Goal: Task Accomplishment & Management: Use online tool/utility

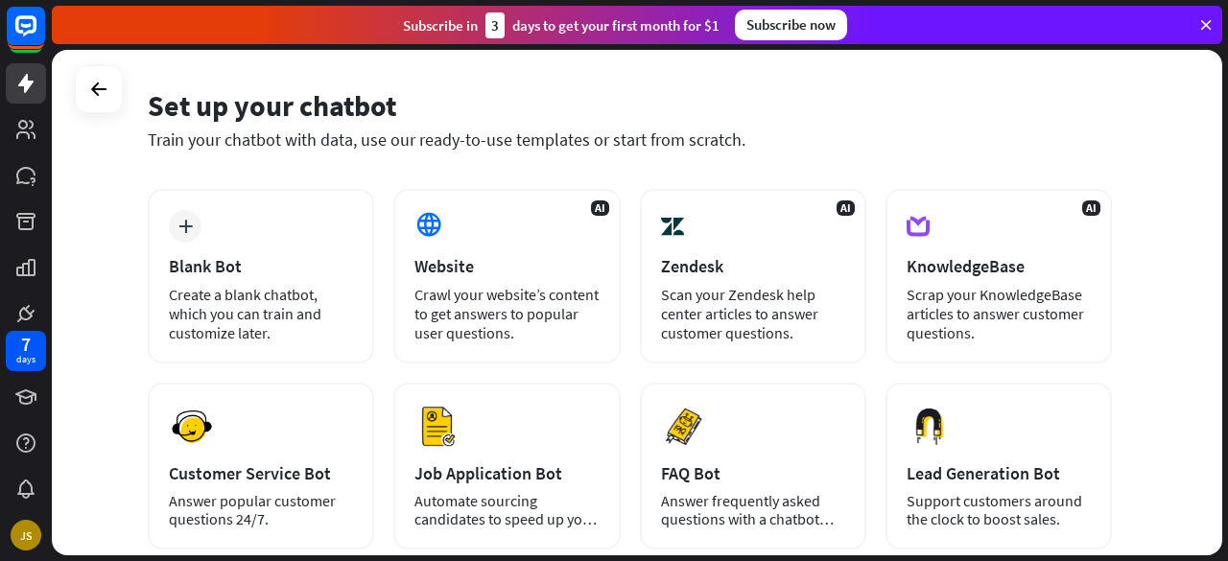
scroll to position [288, 0]
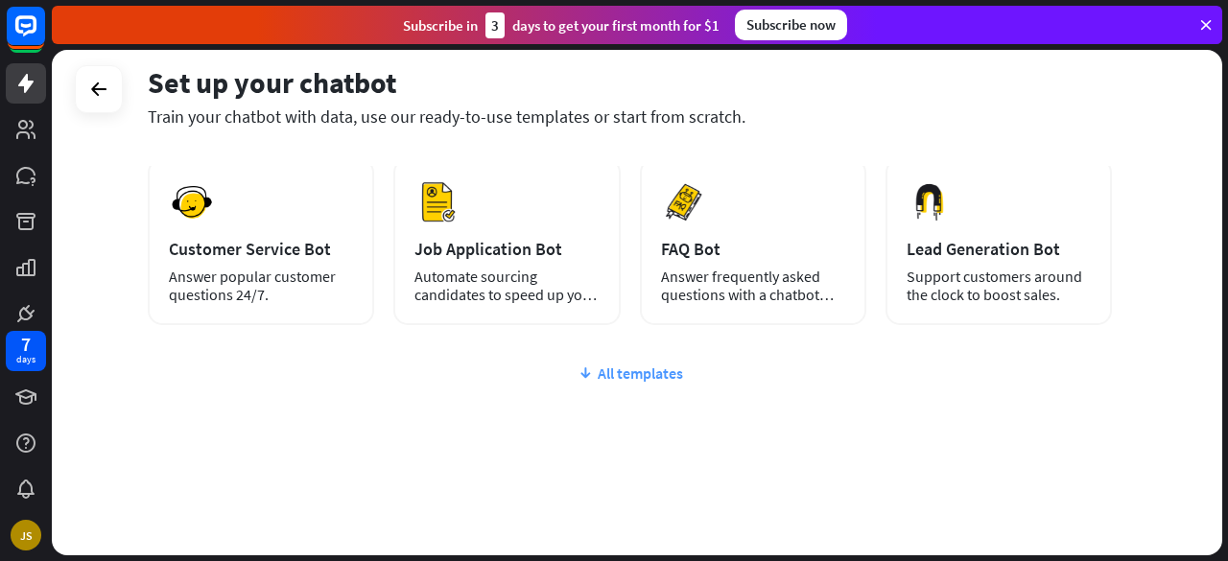
click at [621, 373] on div "All templates" at bounding box center [630, 373] width 964 height 19
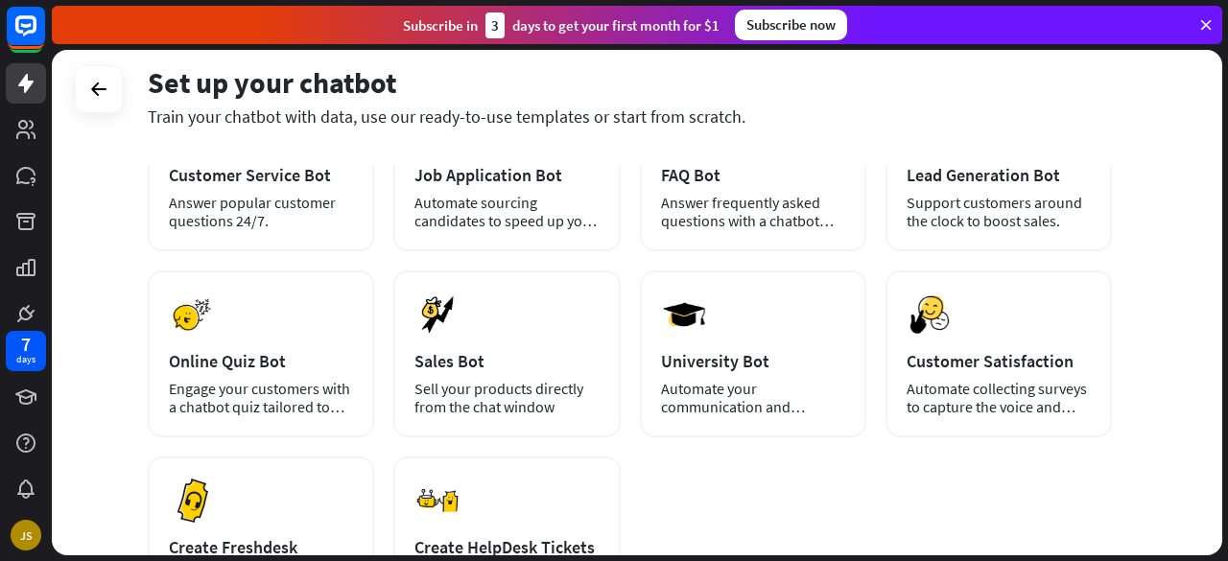
scroll to position [0, 0]
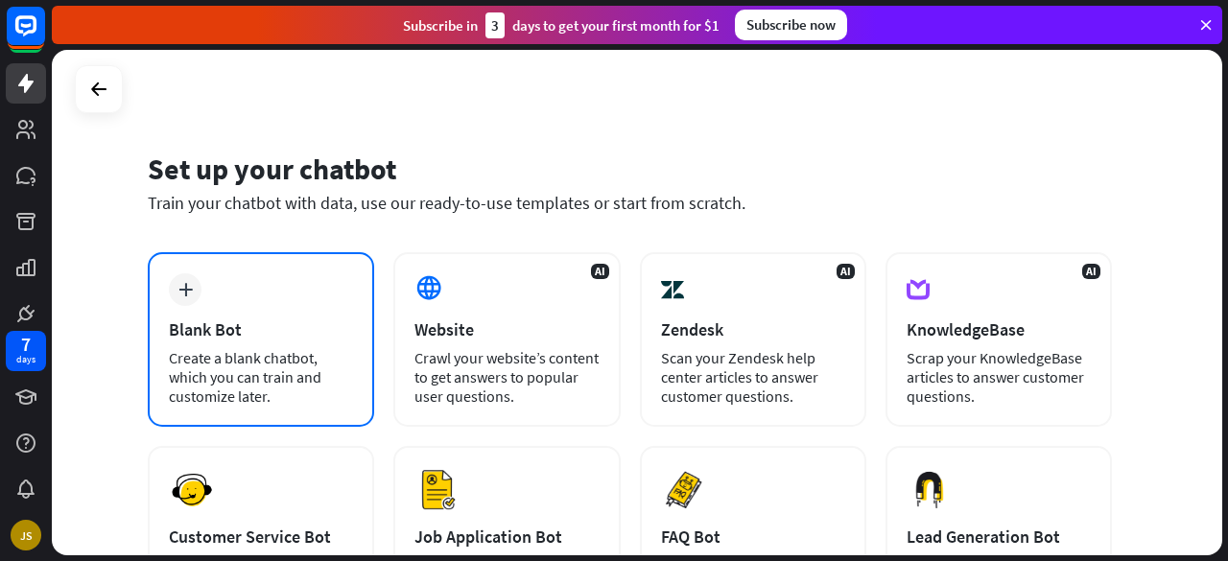
click at [285, 334] on div "Blank Bot" at bounding box center [261, 330] width 184 height 22
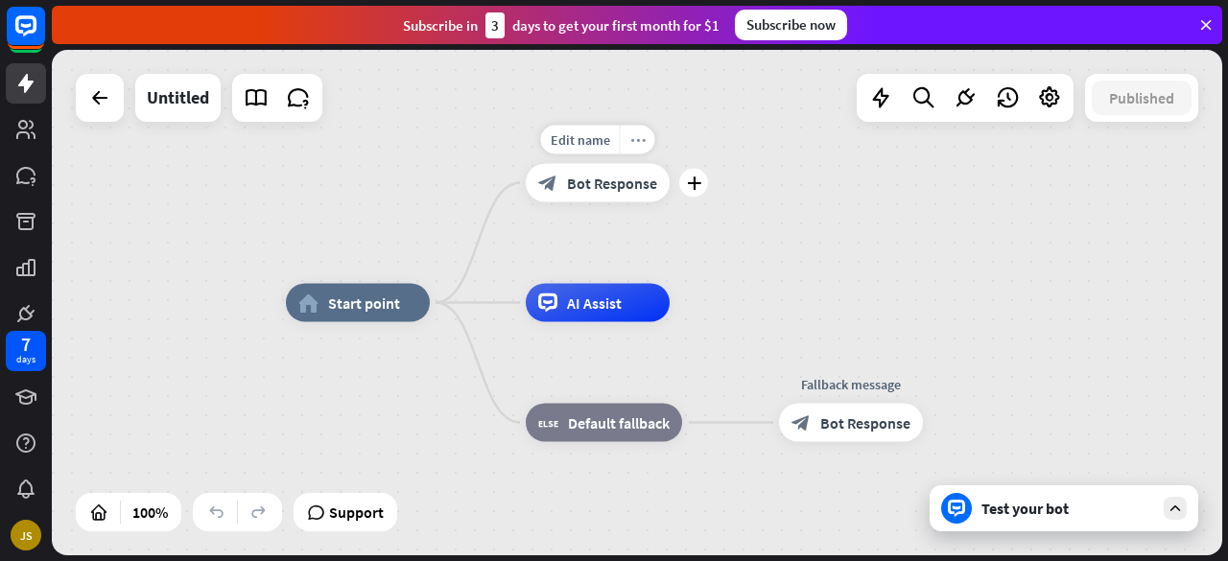
click at [635, 139] on icon "more_horiz" at bounding box center [637, 139] width 15 height 14
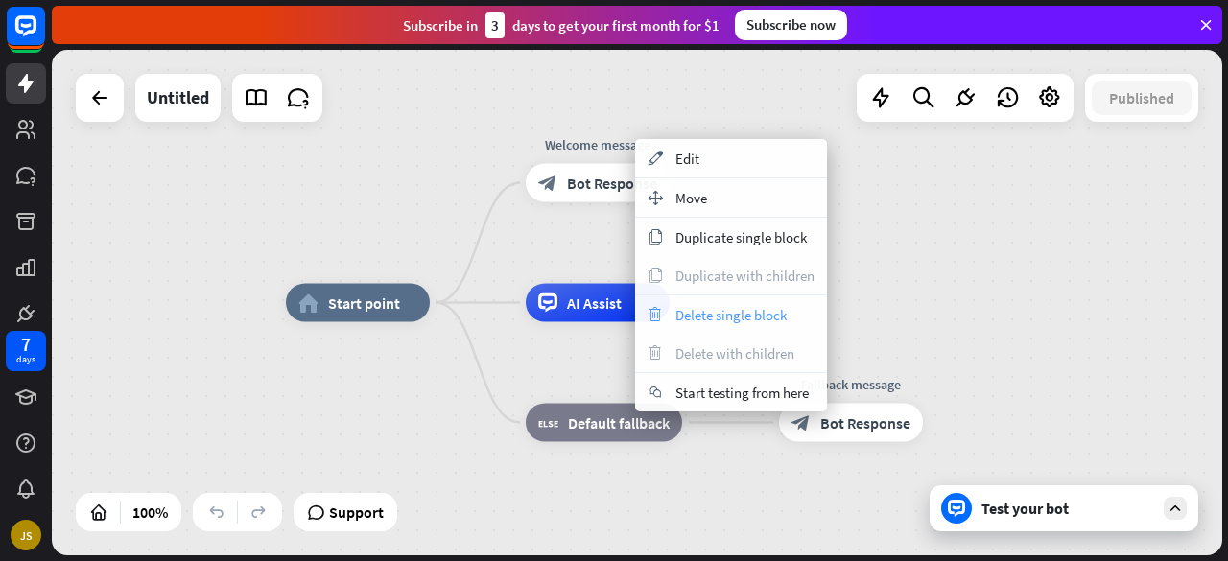
click at [799, 304] on div "trash Delete single block" at bounding box center [731, 314] width 192 height 38
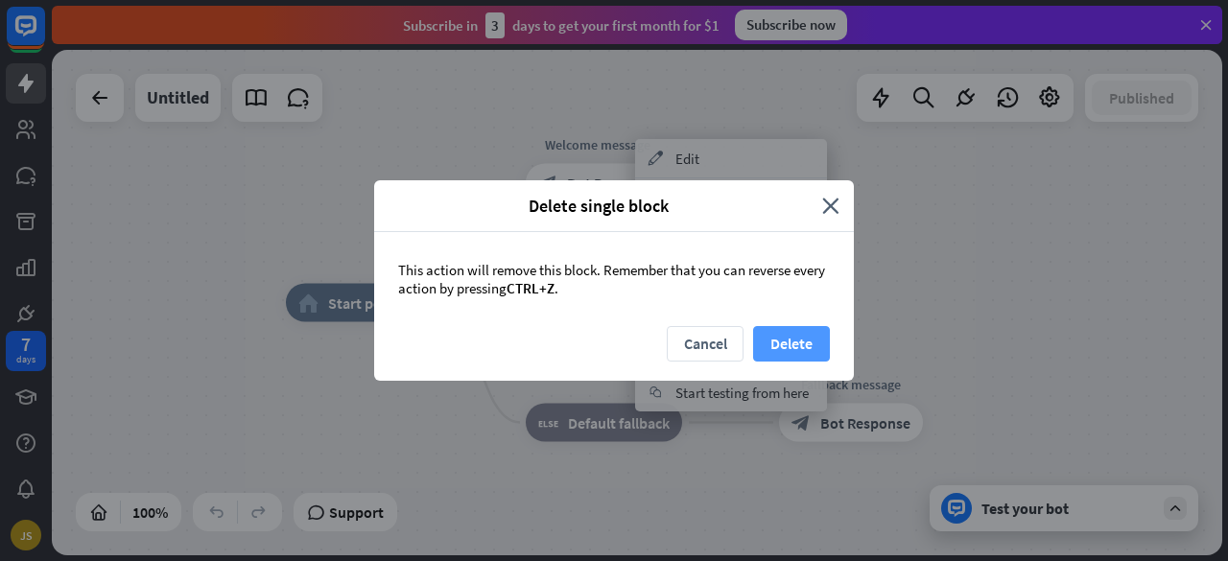
click at [787, 344] on button "Delete" at bounding box center [791, 343] width 77 height 35
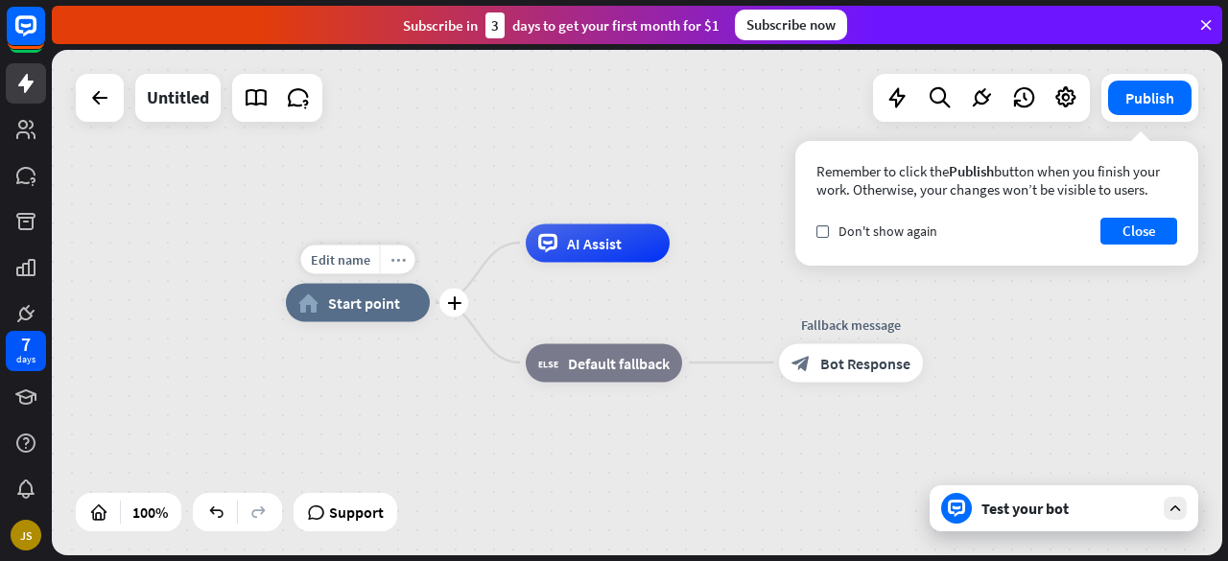
click at [393, 264] on icon "more_horiz" at bounding box center [397, 259] width 15 height 14
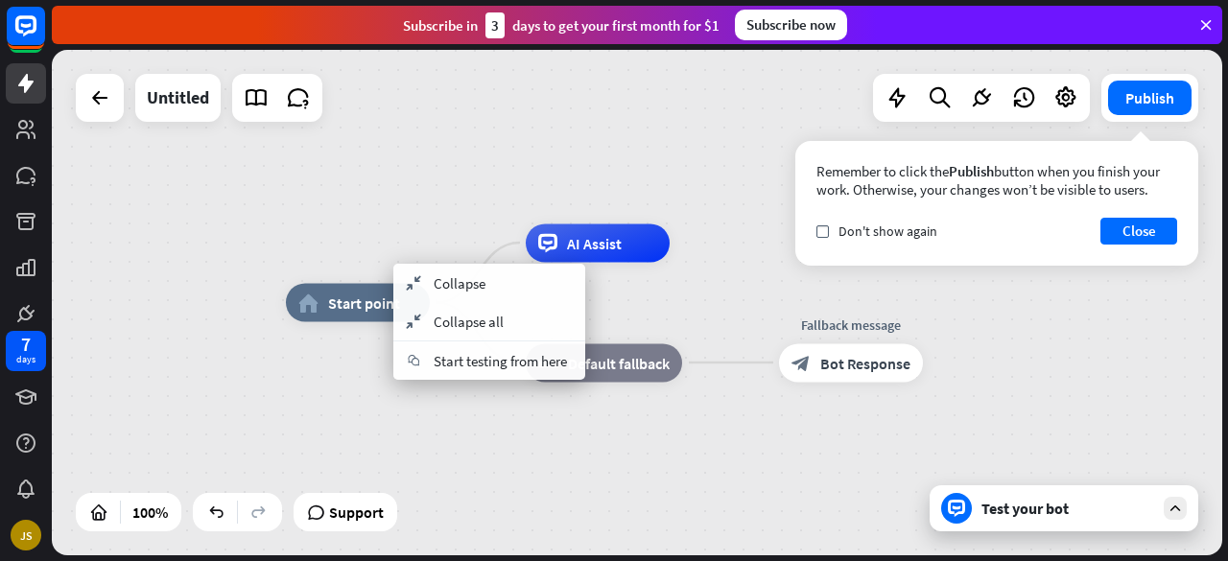
click at [411, 425] on div "home_2 Start point AI Assist block_fallback Default fallback Fallback message b…" at bounding box center [871, 556] width 1170 height 506
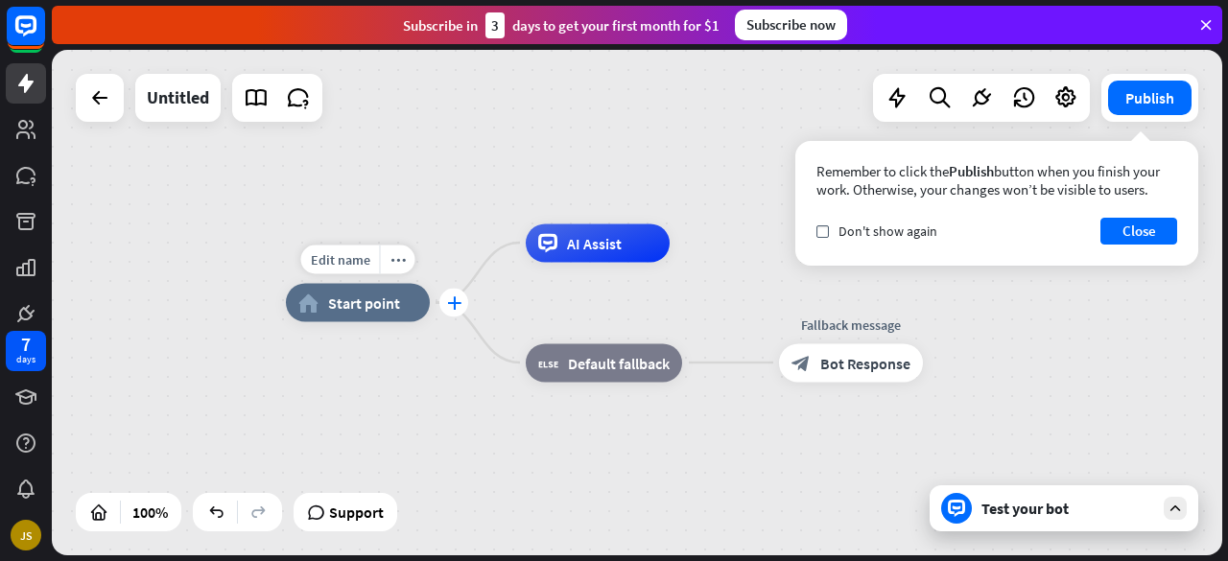
click at [459, 310] on div "plus" at bounding box center [453, 303] width 29 height 29
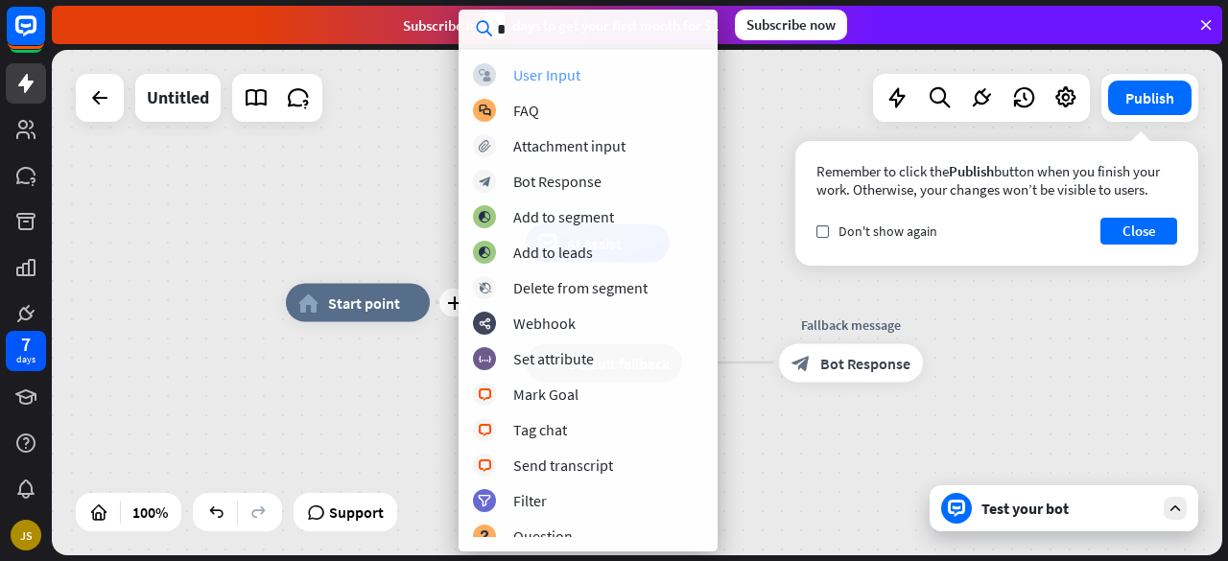
click at [566, 67] on div "User Input" at bounding box center [546, 74] width 67 height 19
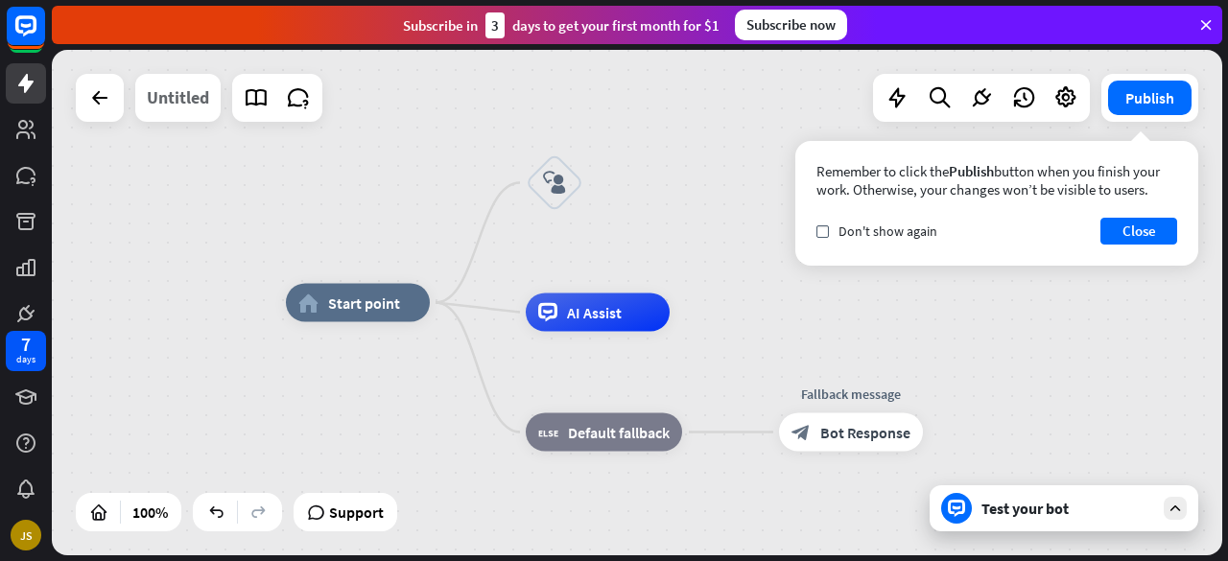
click at [179, 116] on div "Untitled" at bounding box center [178, 98] width 62 height 48
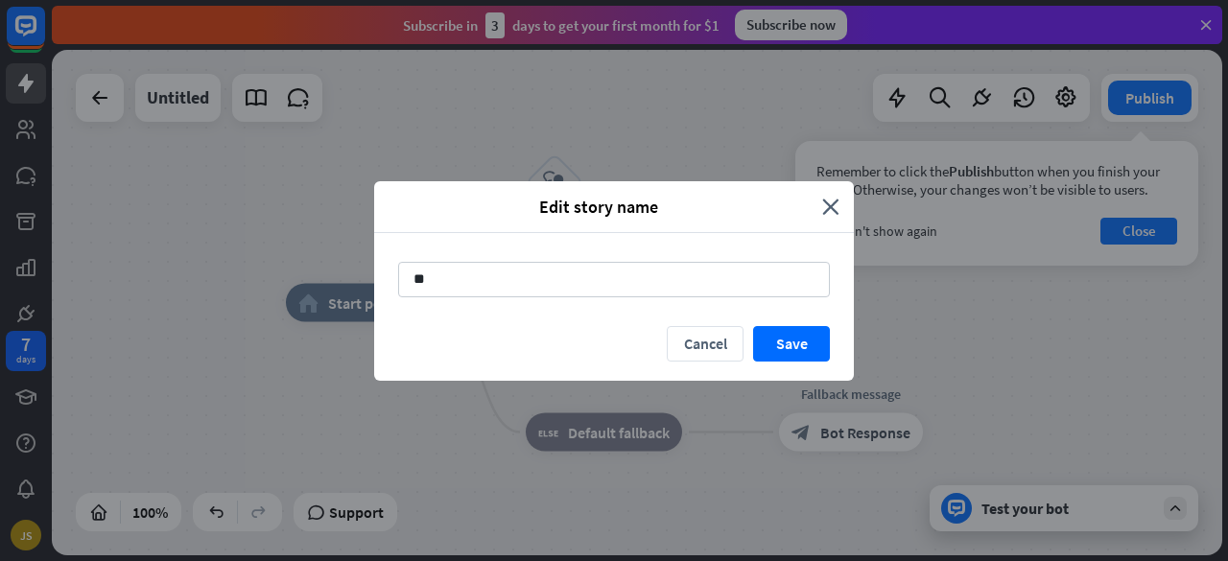
type input "*"
type input "**********"
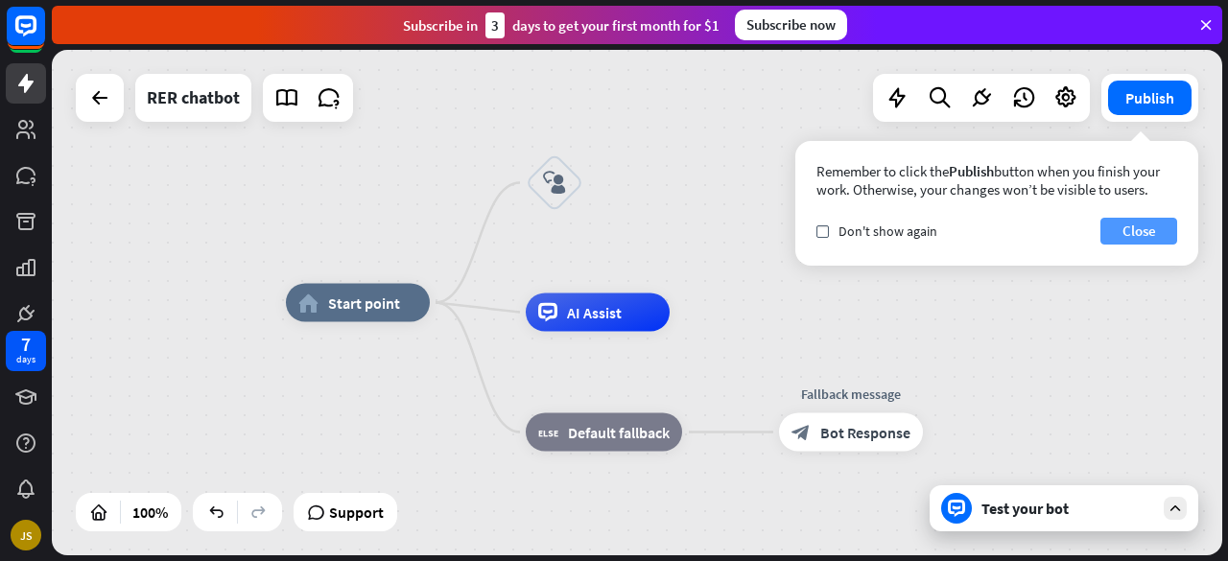
click at [1149, 238] on button "Close" at bounding box center [1138, 231] width 77 height 27
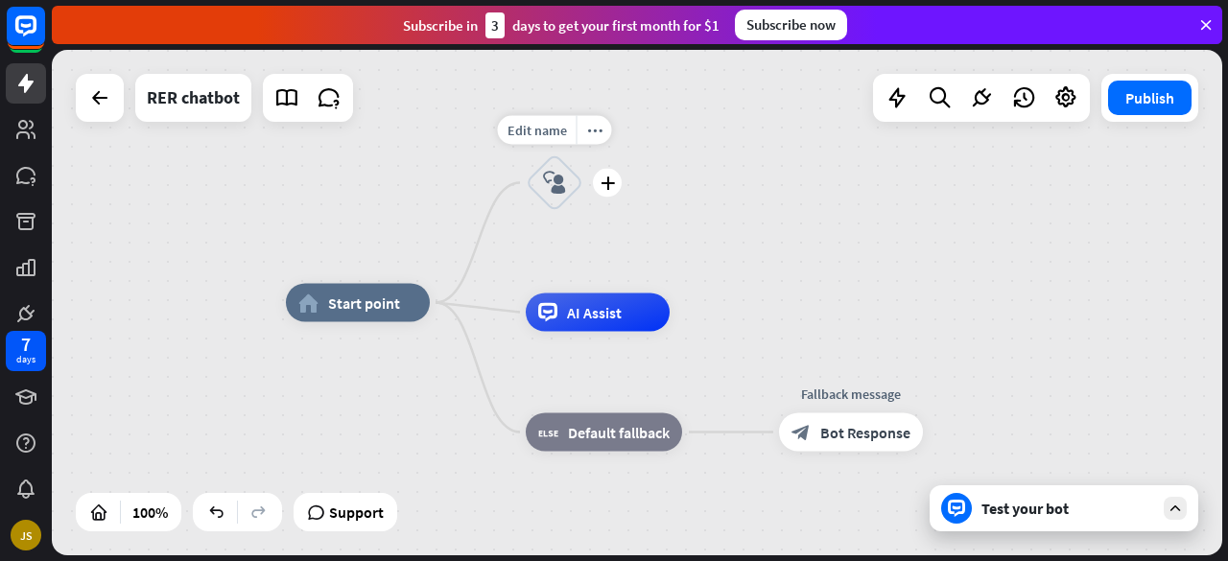
click at [566, 193] on div "block_user_input" at bounding box center [555, 183] width 58 height 58
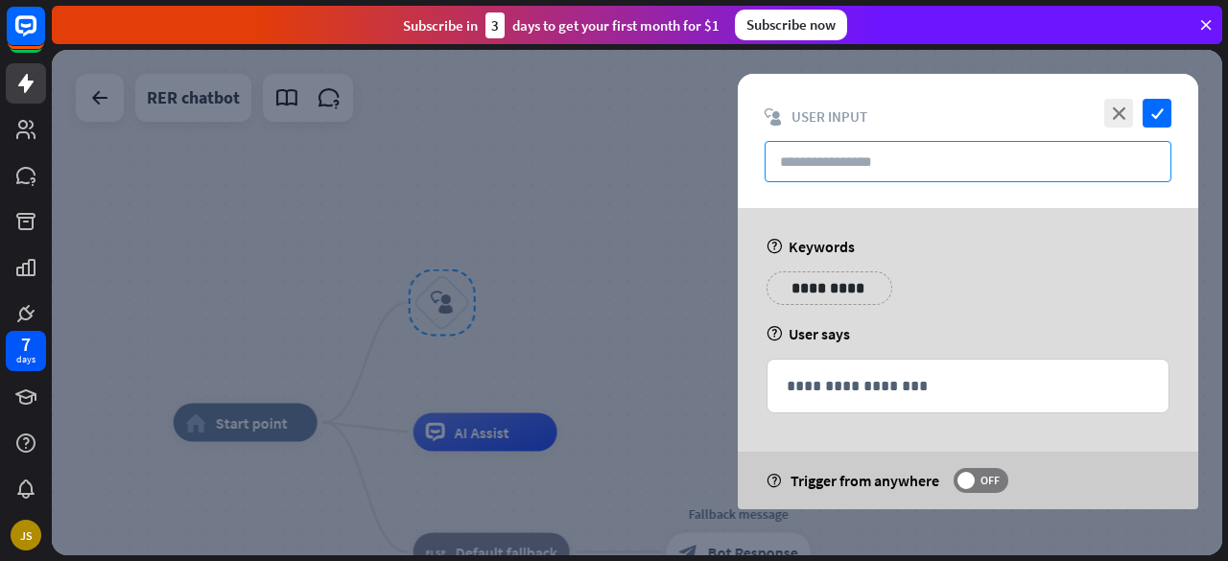
click at [871, 160] on input "text" at bounding box center [968, 161] width 407 height 41
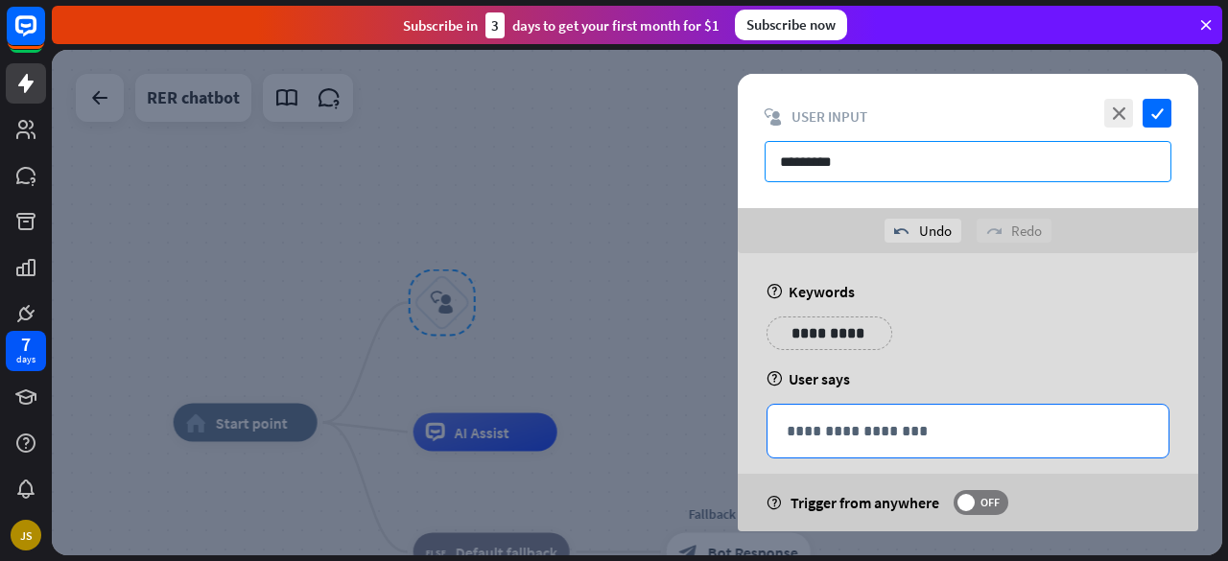
type input "*********"
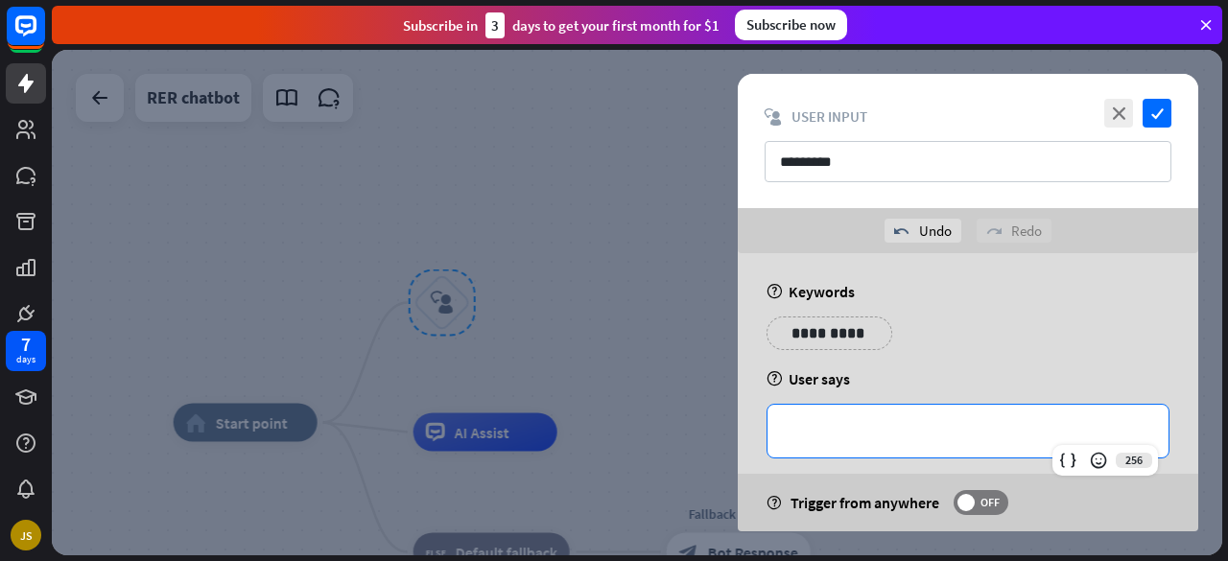
click at [876, 430] on p "**********" at bounding box center [968, 431] width 363 height 24
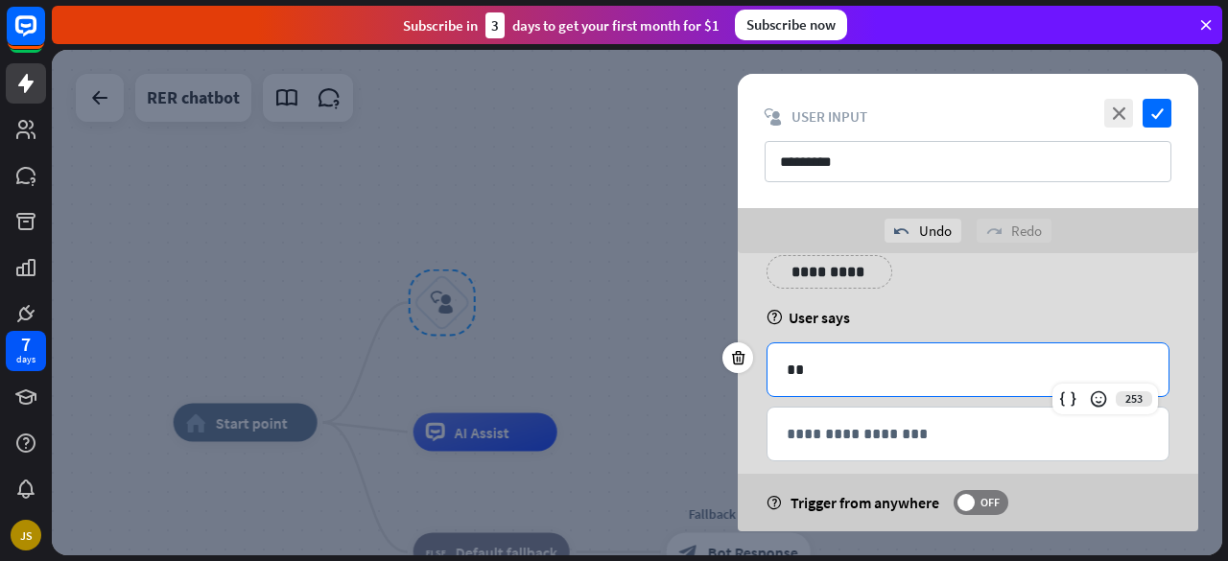
scroll to position [84, 0]
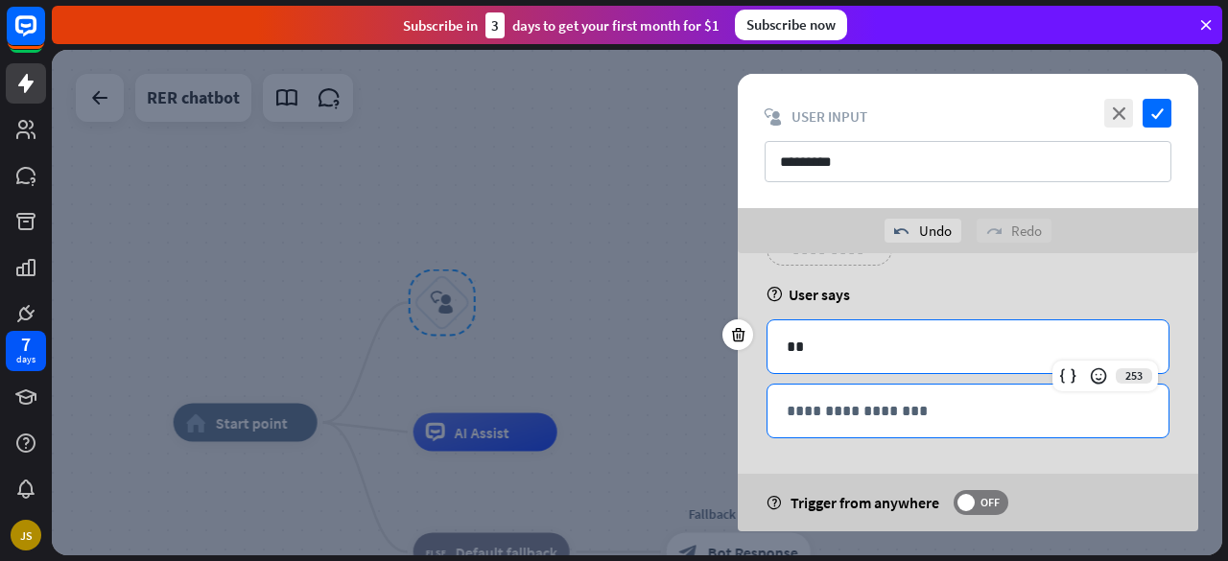
click at [897, 405] on p "**********" at bounding box center [968, 411] width 363 height 24
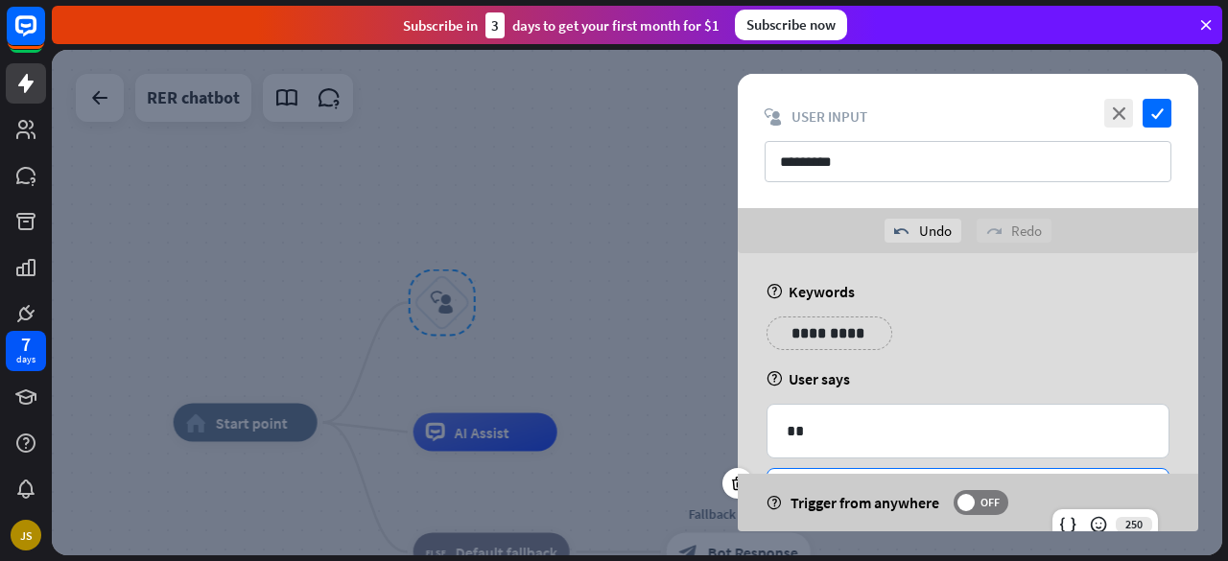
scroll to position [148, 0]
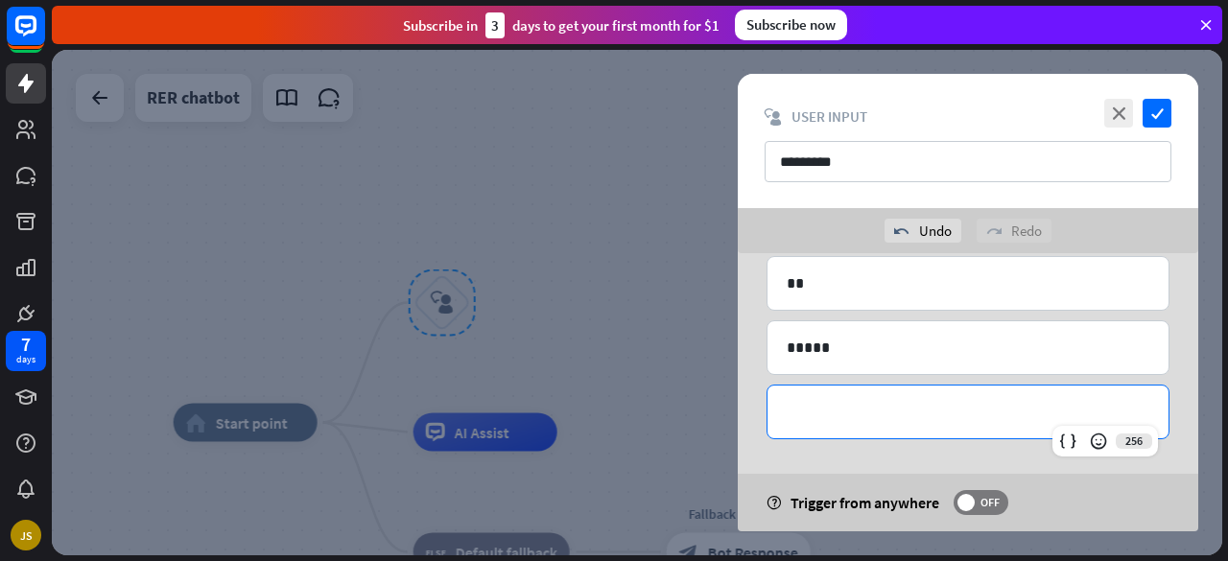
click at [891, 411] on p "**********" at bounding box center [968, 412] width 363 height 24
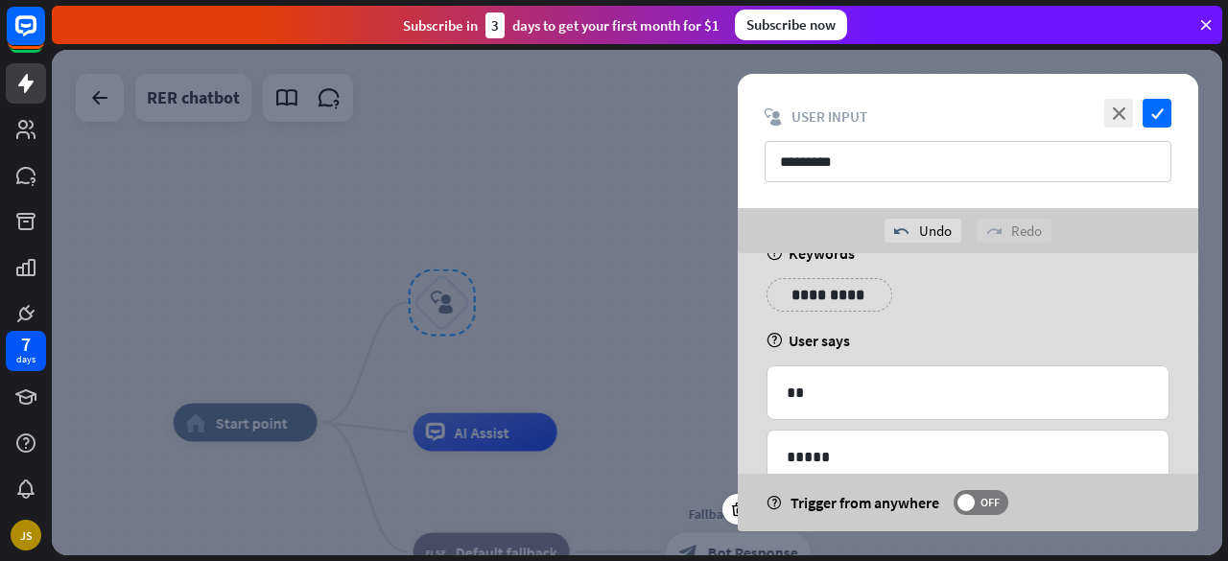
scroll to position [93, 0]
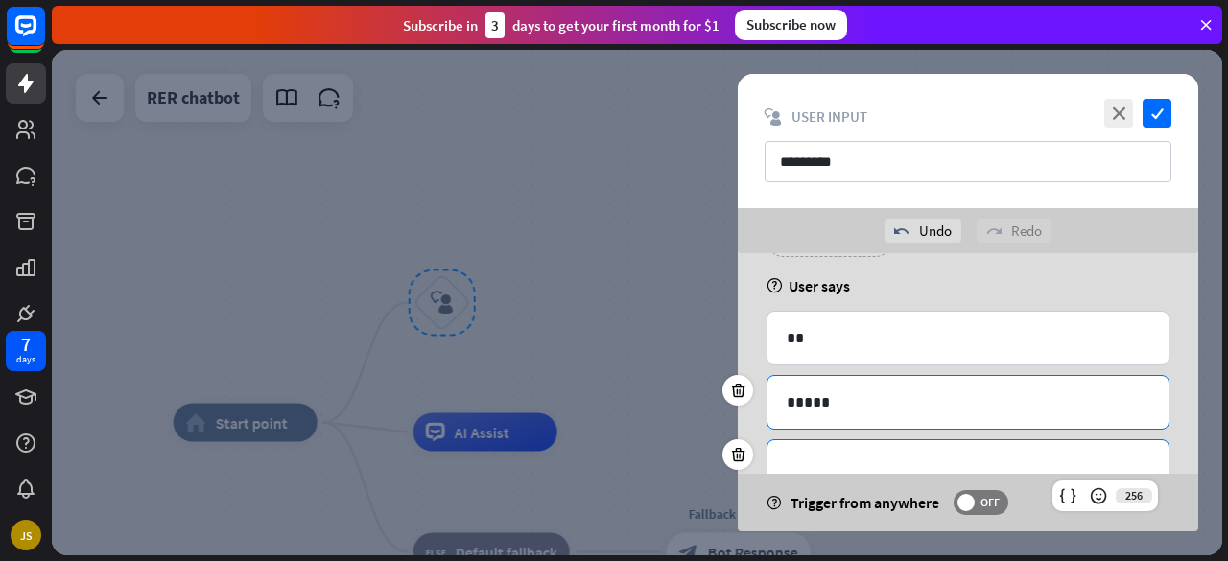
click at [794, 398] on p "*****" at bounding box center [969, 402] width 364 height 24
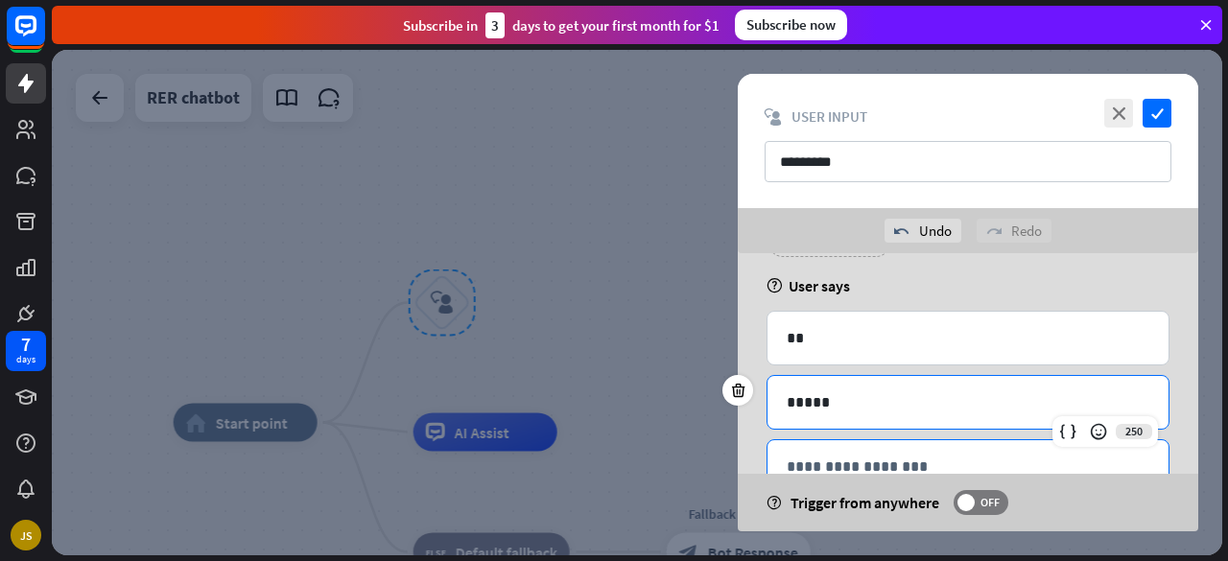
click at [854, 463] on p "**********" at bounding box center [969, 467] width 364 height 24
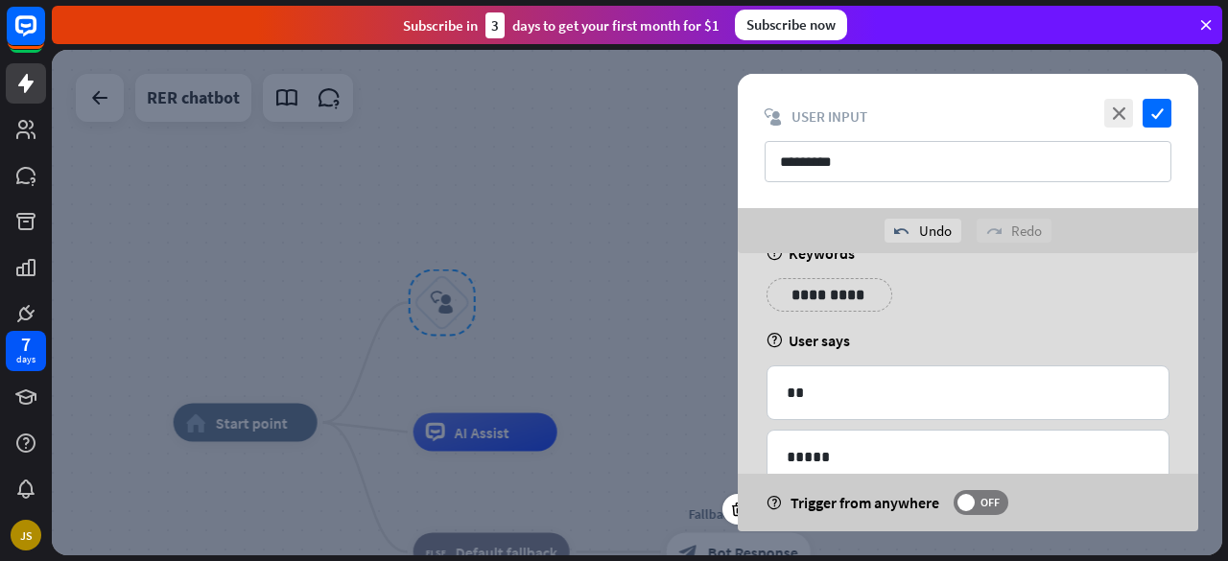
scroll to position [212, 0]
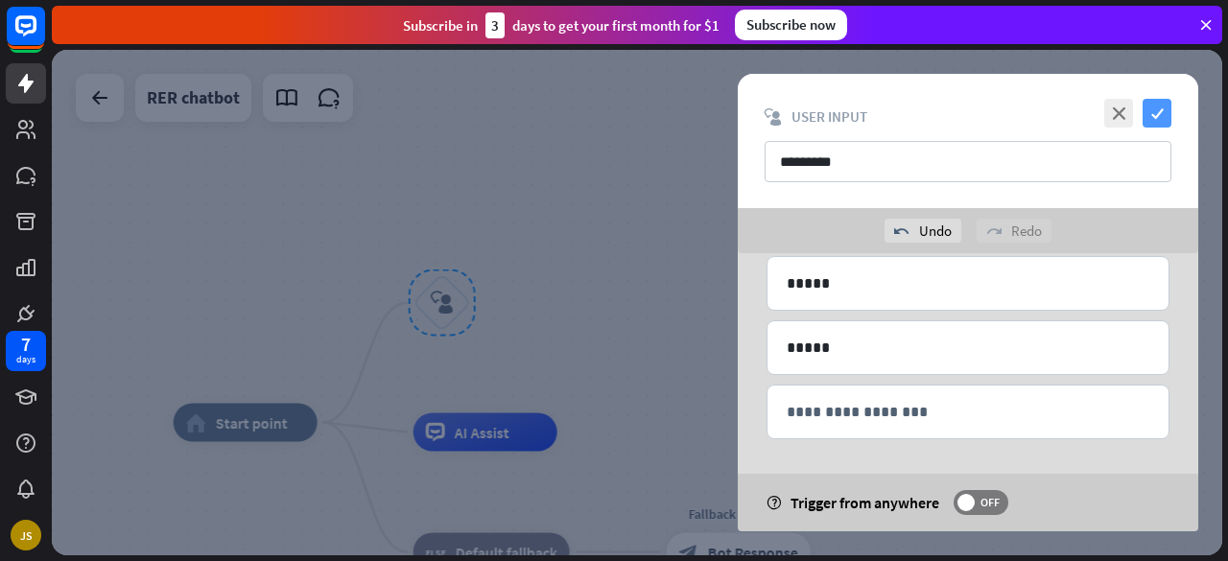
click at [1158, 108] on icon "check" at bounding box center [1157, 113] width 29 height 29
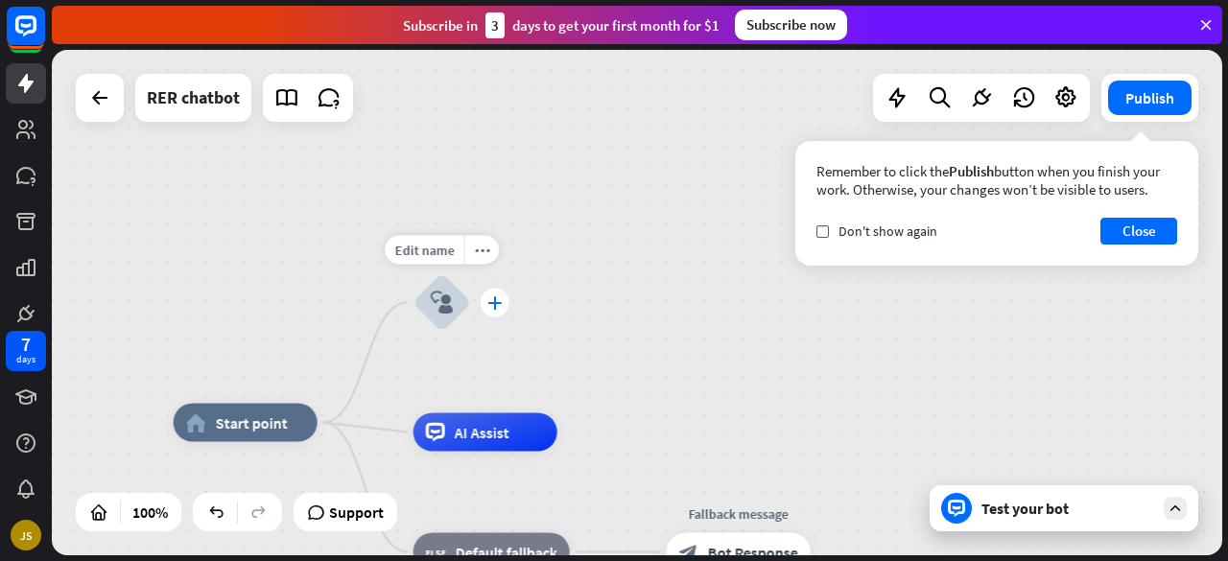
click at [496, 304] on icon "plus" at bounding box center [494, 302] width 14 height 13
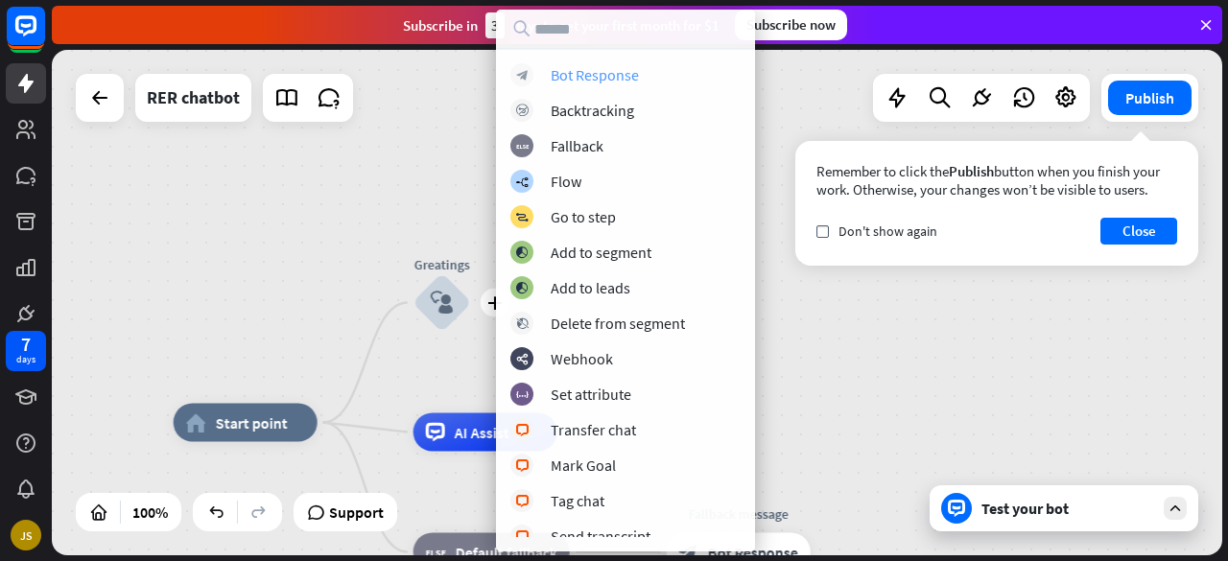
click at [678, 74] on div "block_bot_response Bot Response" at bounding box center [625, 74] width 230 height 23
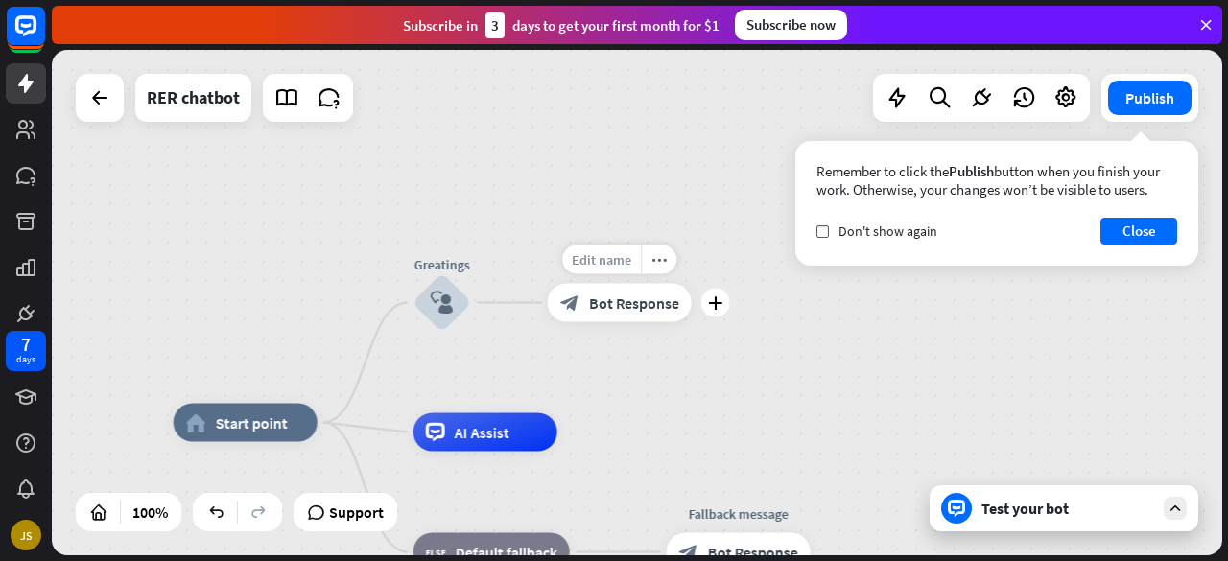
click at [596, 266] on span "Edit name" at bounding box center [601, 259] width 59 height 17
click at [622, 322] on div "plus block_bot_response Bot Response" at bounding box center [620, 303] width 144 height 38
click at [641, 314] on div "block_bot_response Bot Response" at bounding box center [620, 303] width 144 height 38
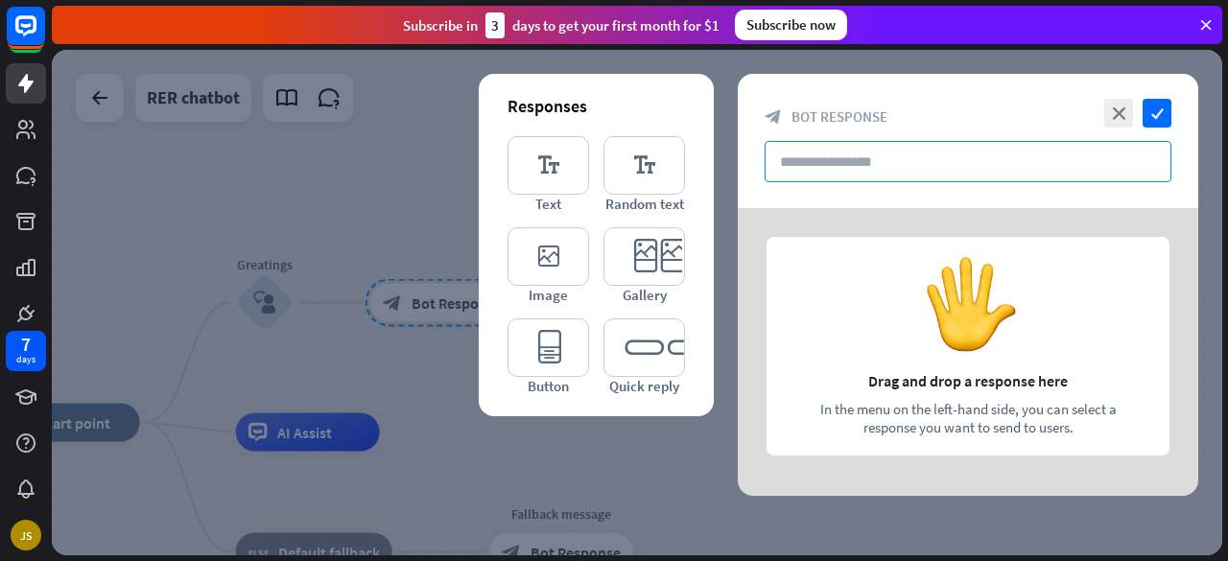
click at [832, 177] on input "text" at bounding box center [968, 161] width 407 height 41
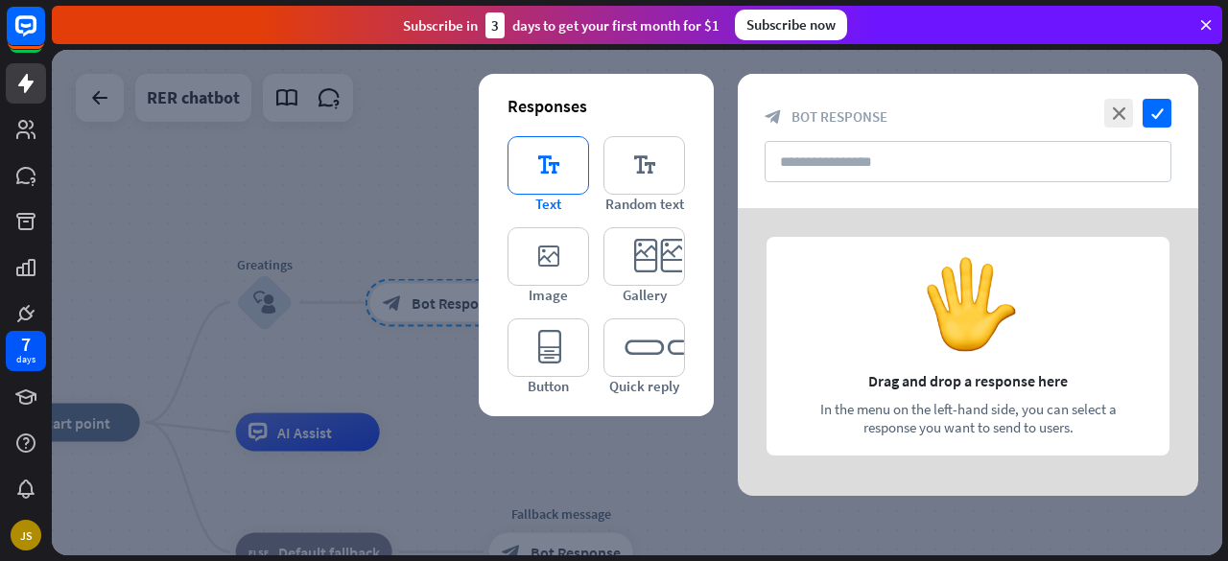
click at [541, 146] on icon "editor_text" at bounding box center [549, 165] width 82 height 59
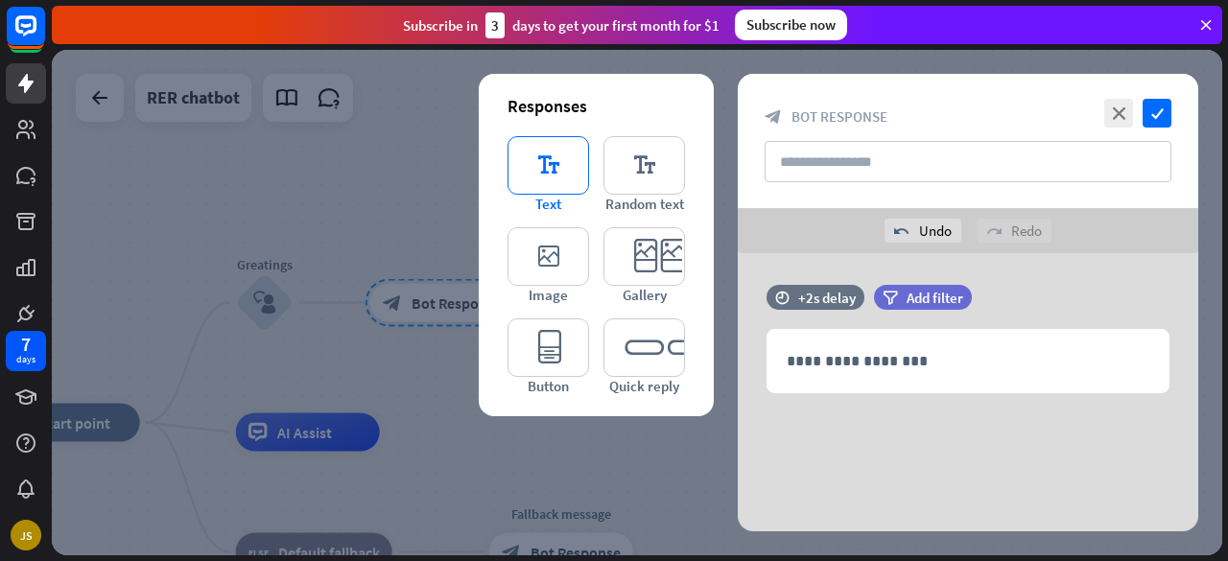
scroll to position [9, 0]
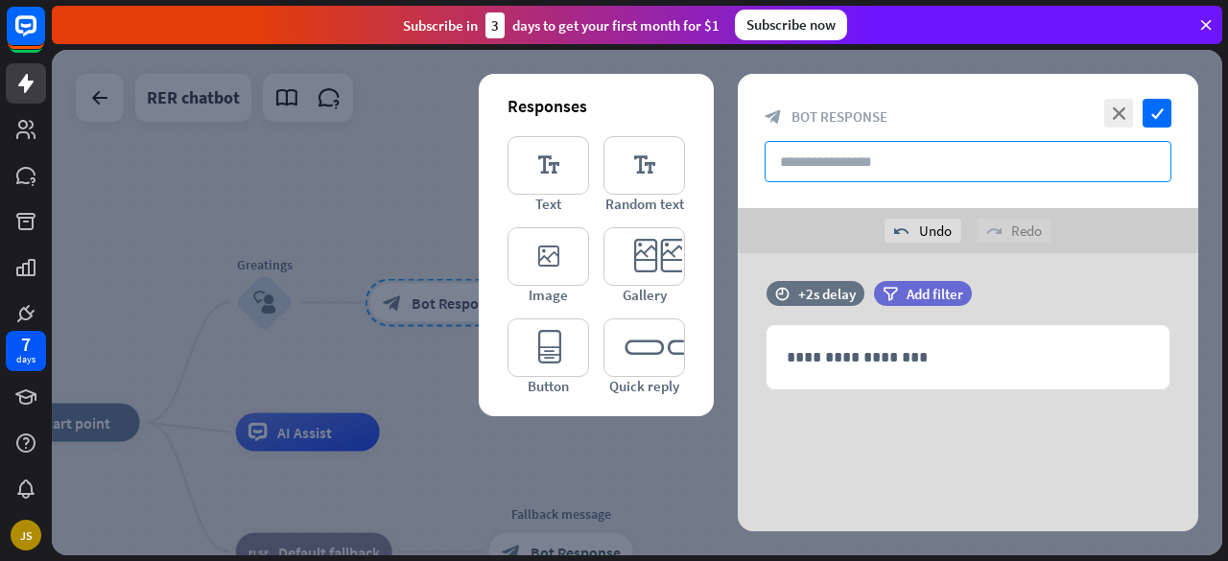
click at [902, 160] on input "text" at bounding box center [968, 161] width 407 height 41
type input "*"
type input "**********"
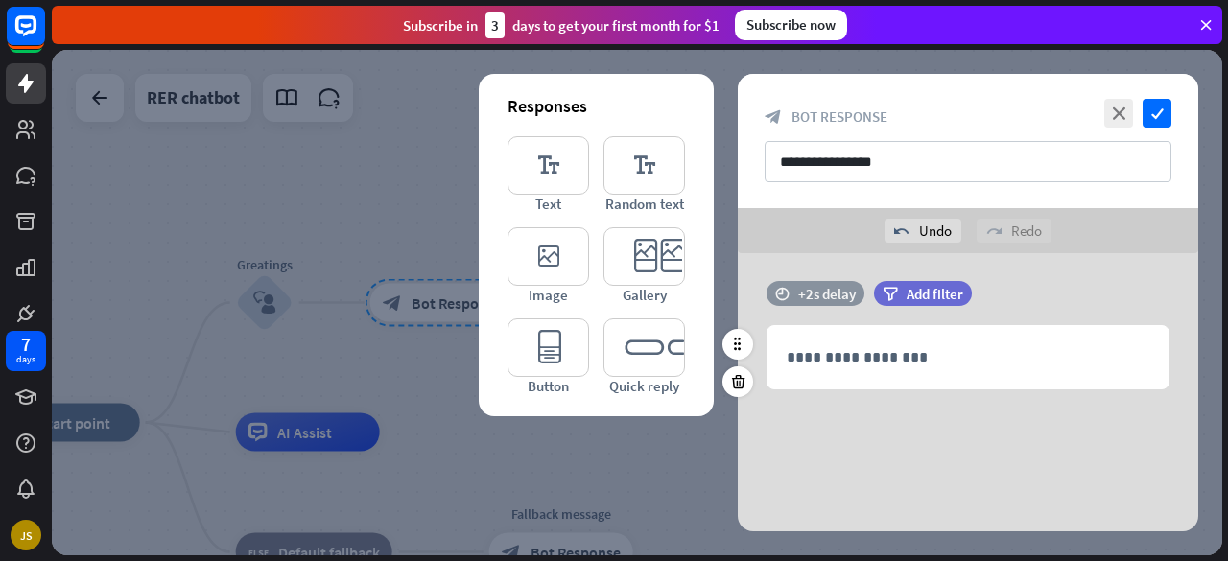
click at [830, 291] on div "+2s delay" at bounding box center [827, 294] width 58 height 18
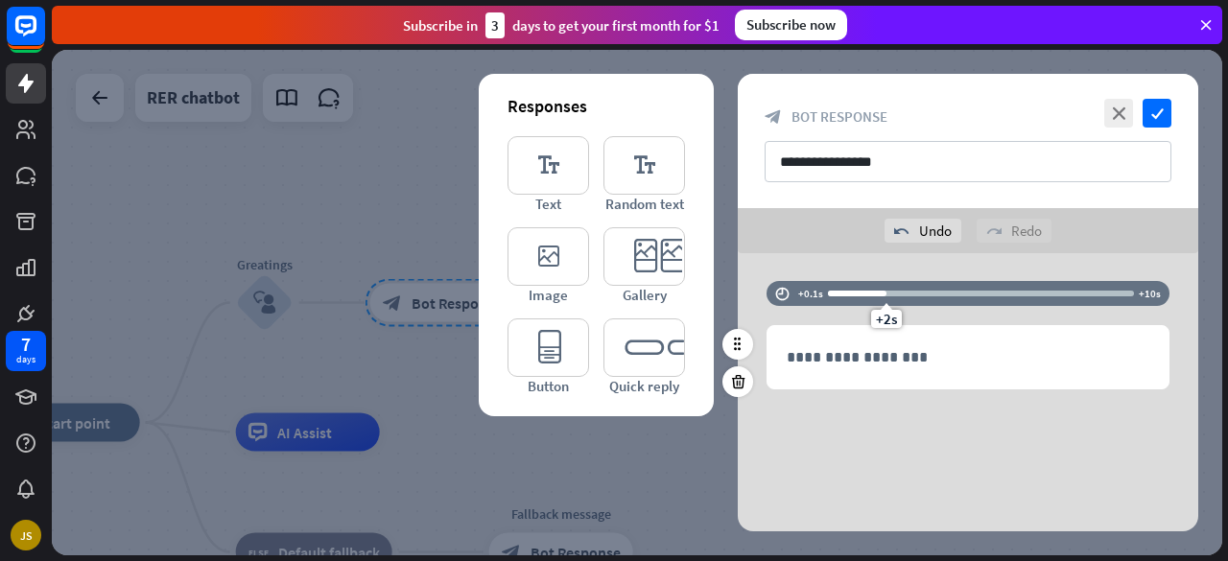
click at [904, 291] on div at bounding box center [981, 294] width 306 height 6
click at [921, 291] on div at bounding box center [981, 294] width 306 height 6
click at [864, 292] on div at bounding box center [874, 294] width 93 height 6
drag, startPoint x: 860, startPoint y: 292, endPoint x: 886, endPoint y: 288, distance: 26.2
click at [886, 288] on div "+2s" at bounding box center [887, 293] width 13 height 13
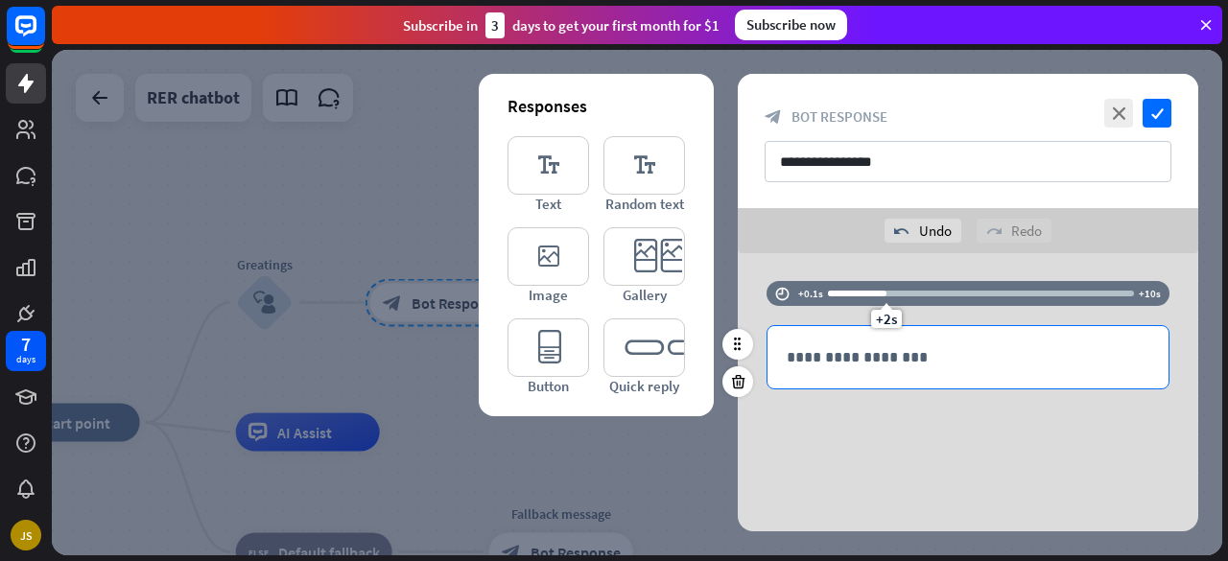
click at [821, 333] on div "**********" at bounding box center [968, 357] width 401 height 62
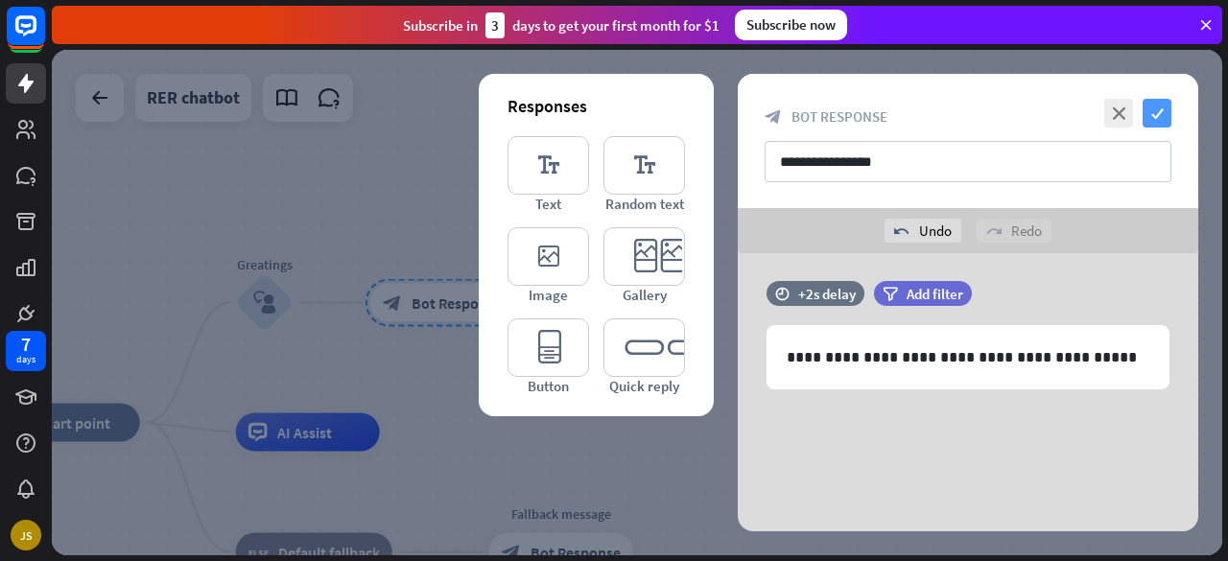
click at [1159, 106] on icon "check" at bounding box center [1157, 113] width 29 height 29
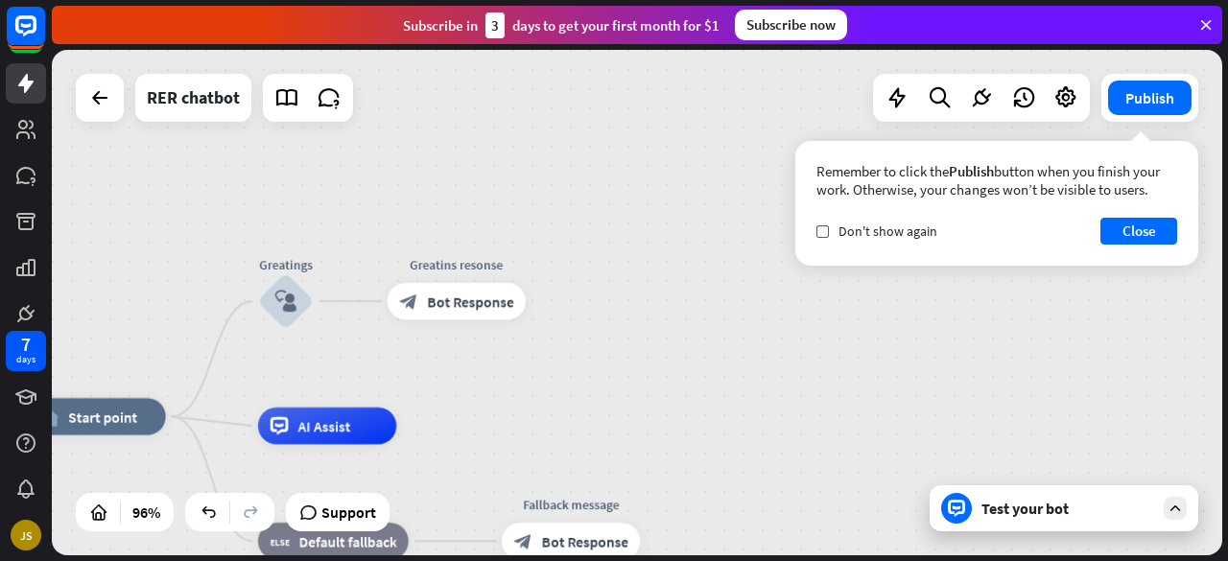
click at [1021, 502] on div "Test your bot" at bounding box center [1067, 508] width 173 height 19
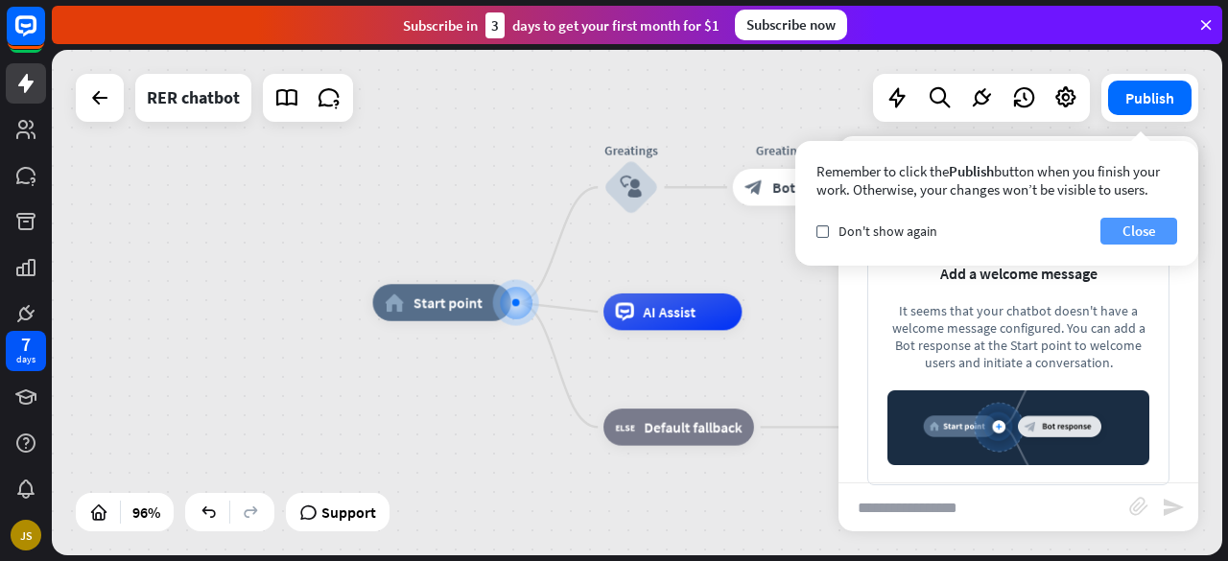
click at [1138, 225] on button "Close" at bounding box center [1138, 231] width 77 height 27
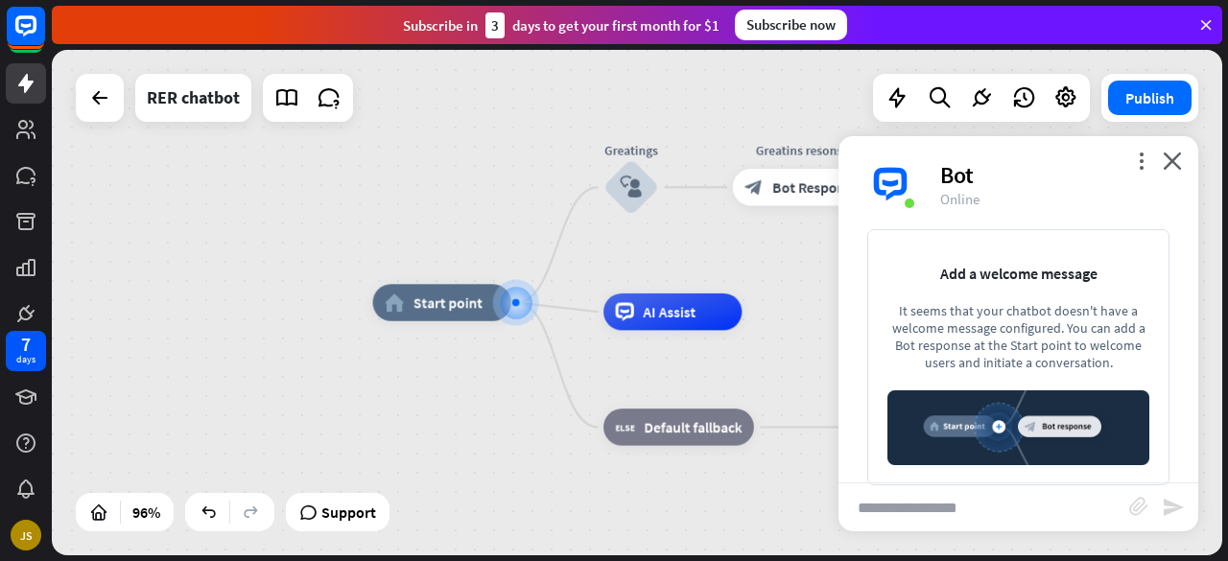
click at [949, 507] on input "text" at bounding box center [984, 508] width 291 height 48
type input "*****"
click at [1170, 505] on icon "send" at bounding box center [1173, 507] width 23 height 23
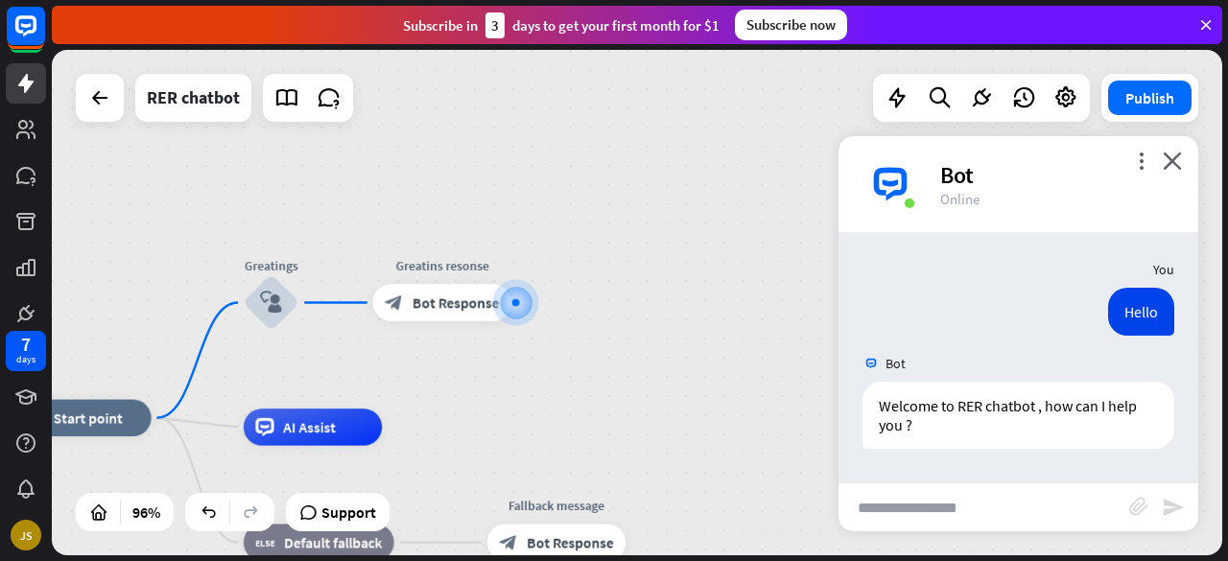
click at [971, 501] on input "text" at bounding box center [984, 508] width 291 height 48
type input "****"
click at [1167, 508] on icon "send" at bounding box center [1173, 507] width 23 height 23
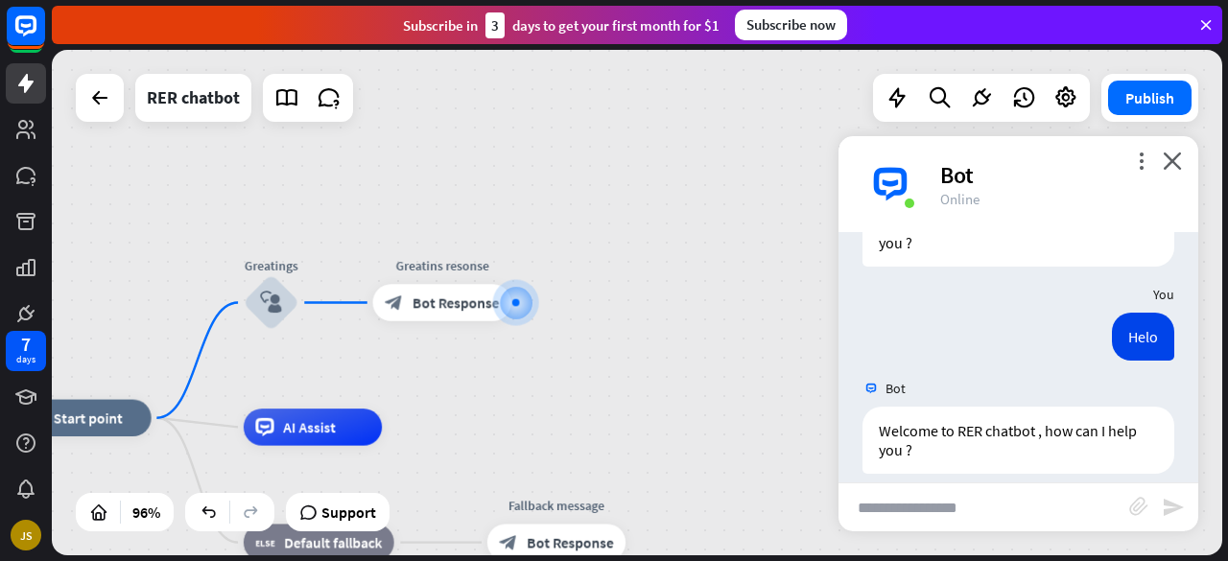
scroll to position [201, 0]
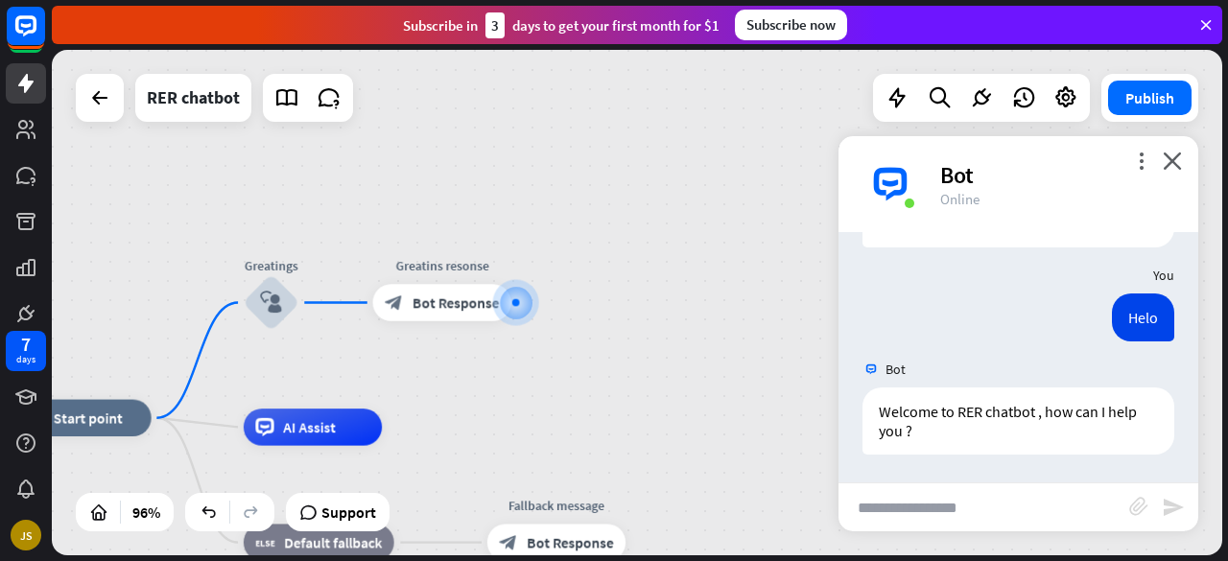
click at [1041, 504] on input "text" at bounding box center [984, 508] width 291 height 48
type input "***"
click at [1176, 510] on icon "send" at bounding box center [1173, 507] width 23 height 23
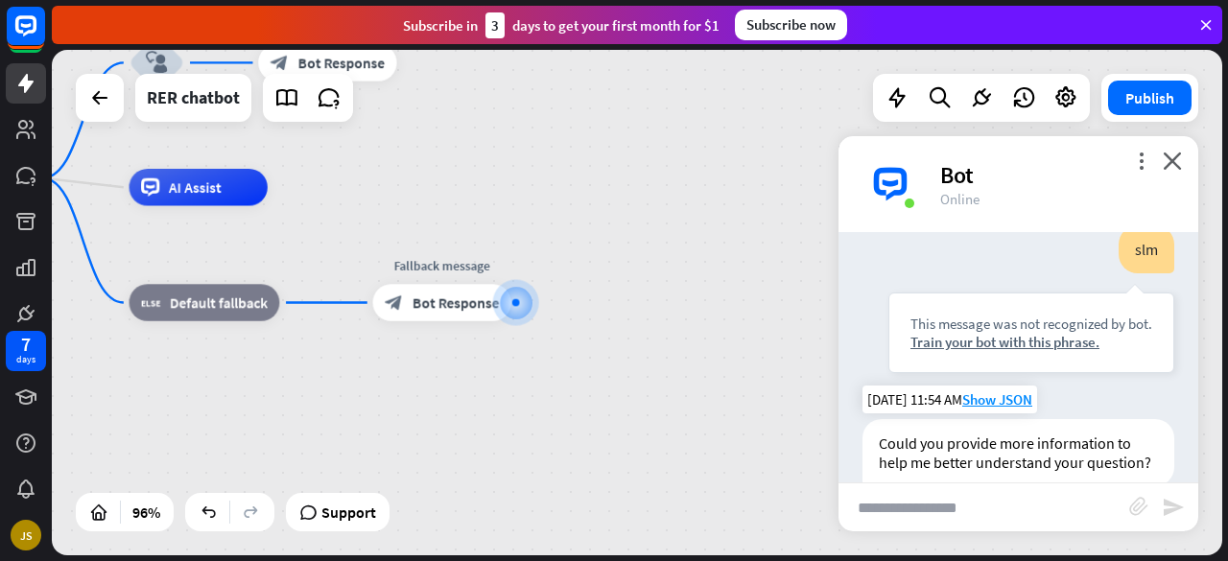
scroll to position [483, 0]
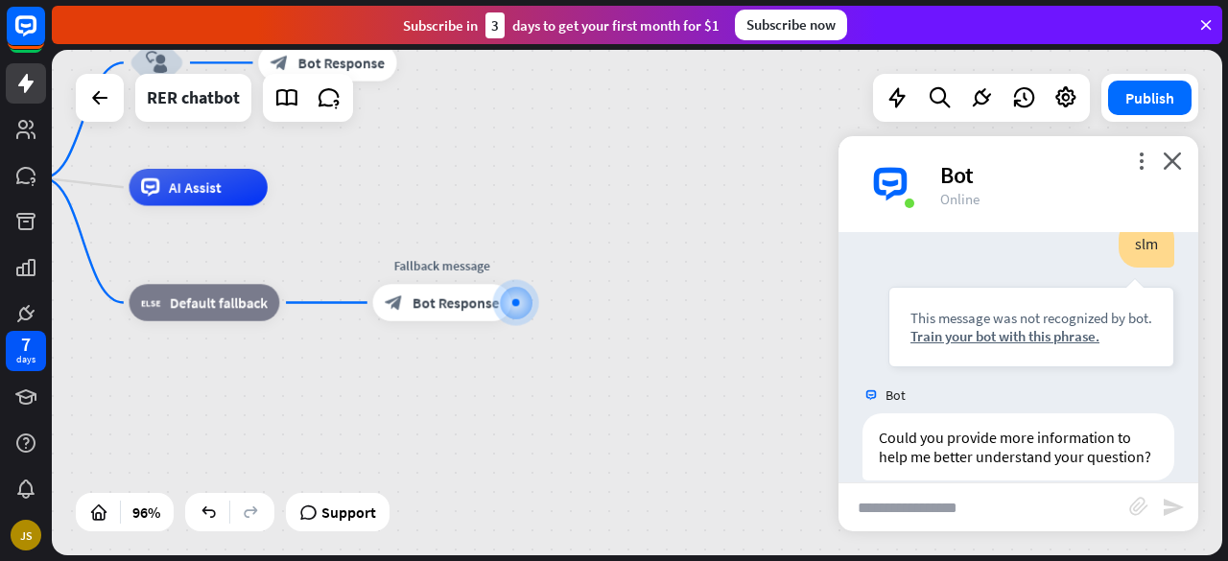
click at [933, 515] on input "text" at bounding box center [984, 508] width 291 height 48
type input "****"
click at [1176, 510] on icon "send" at bounding box center [1173, 507] width 23 height 23
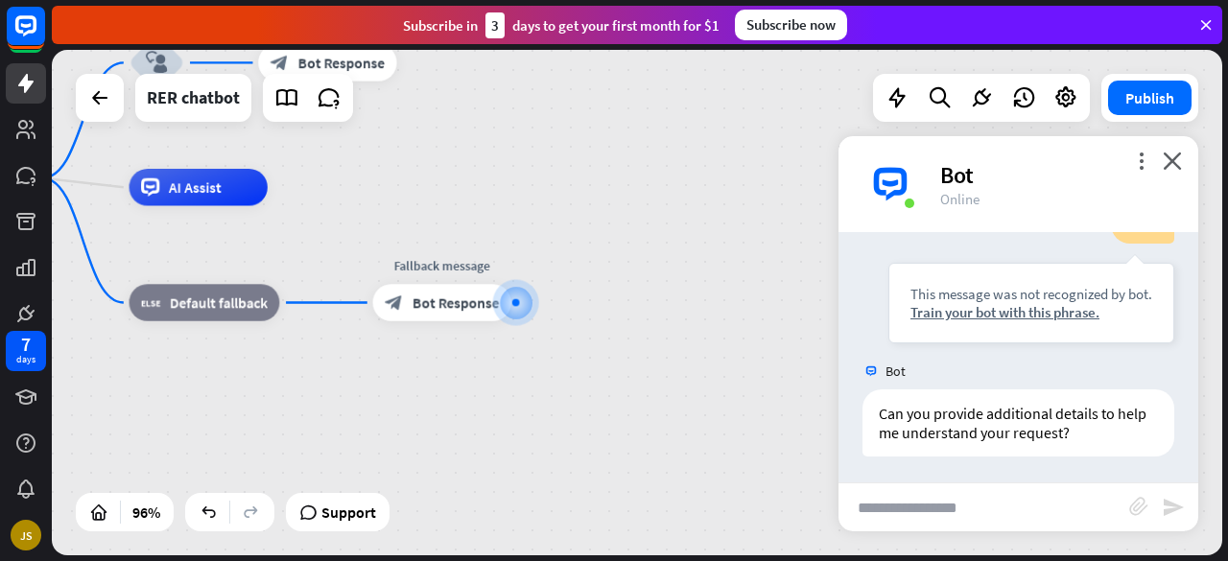
scroll to position [833, 0]
click at [944, 515] on input "text" at bounding box center [984, 508] width 291 height 48
type input "*****"
click at [1166, 511] on icon "send" at bounding box center [1173, 507] width 23 height 23
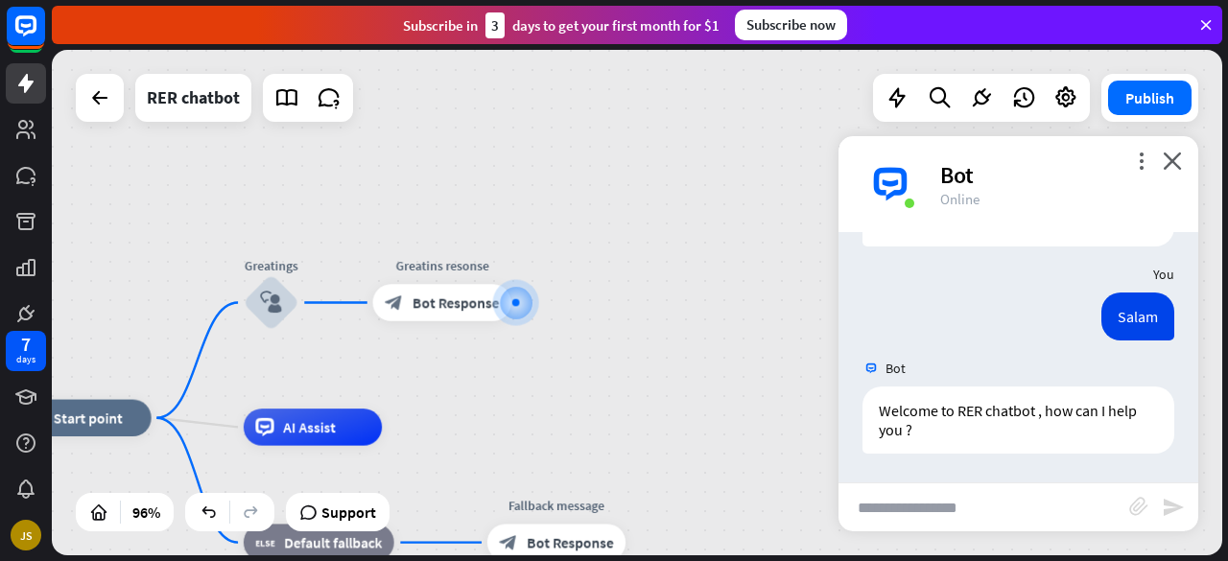
scroll to position [1040, 0]
click at [1056, 498] on input "text" at bounding box center [984, 508] width 291 height 48
type input "****"
click at [1176, 502] on icon "send" at bounding box center [1173, 507] width 23 height 23
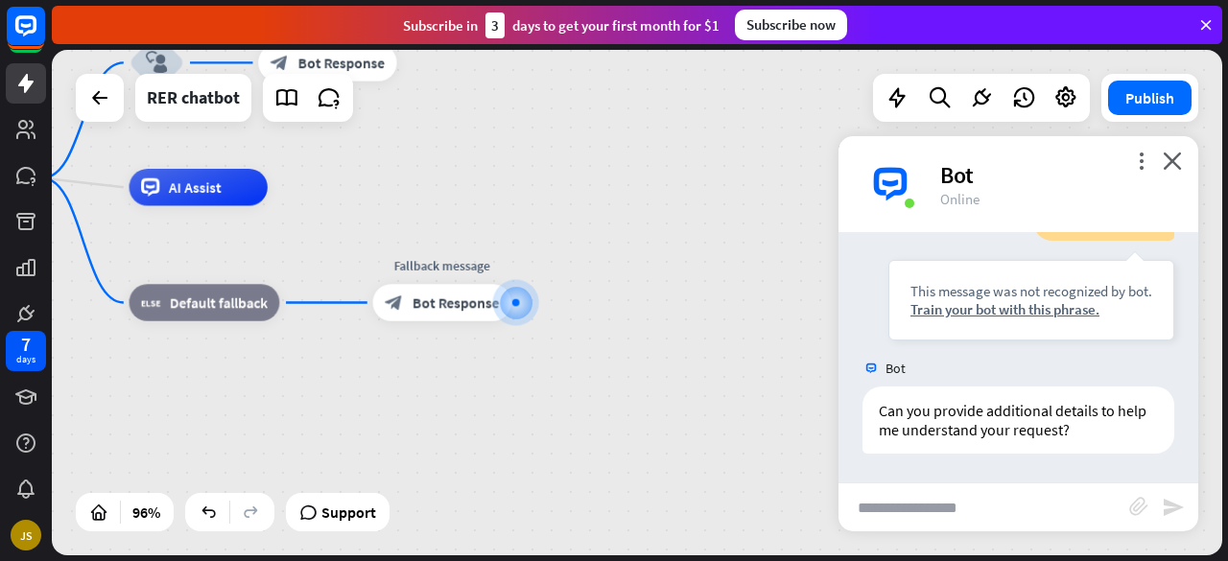
scroll to position [1346, 0]
click at [977, 314] on div "Train your bot with this phrase." at bounding box center [1031, 309] width 242 height 18
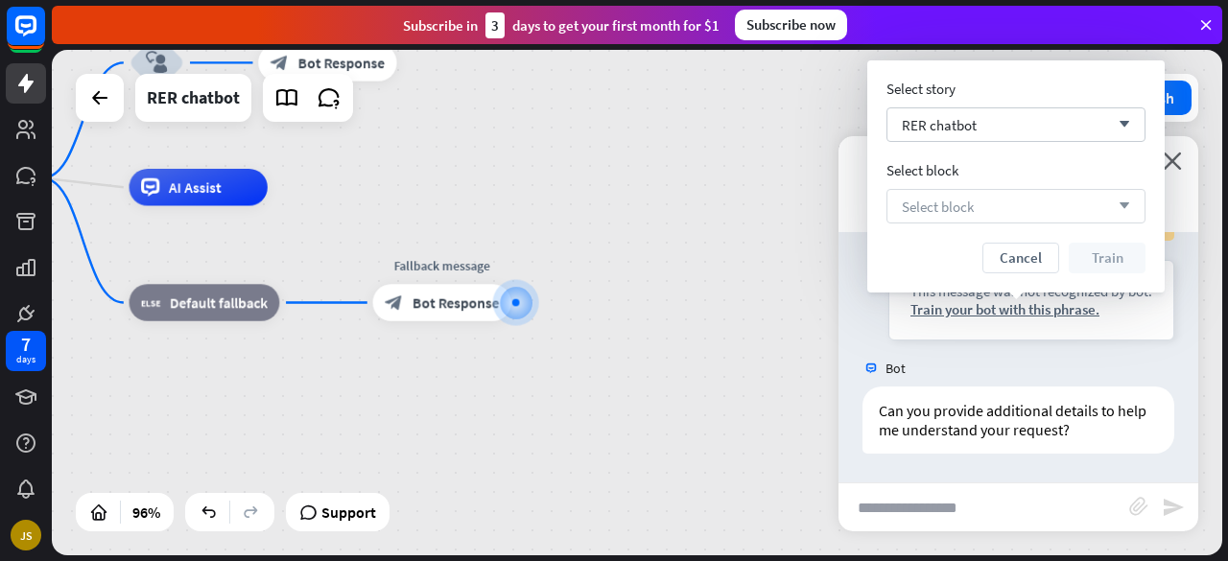
click at [1097, 204] on div "Select block arrow_down" at bounding box center [1015, 206] width 259 height 35
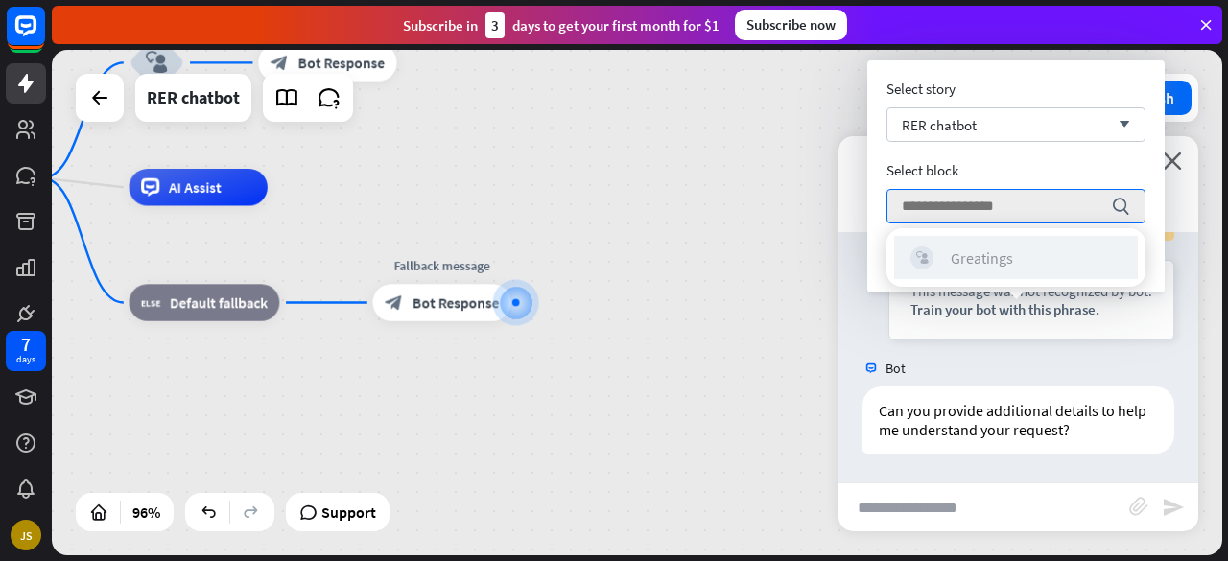
click at [1025, 250] on div "block_user_input Greatings" at bounding box center [1015, 258] width 211 height 23
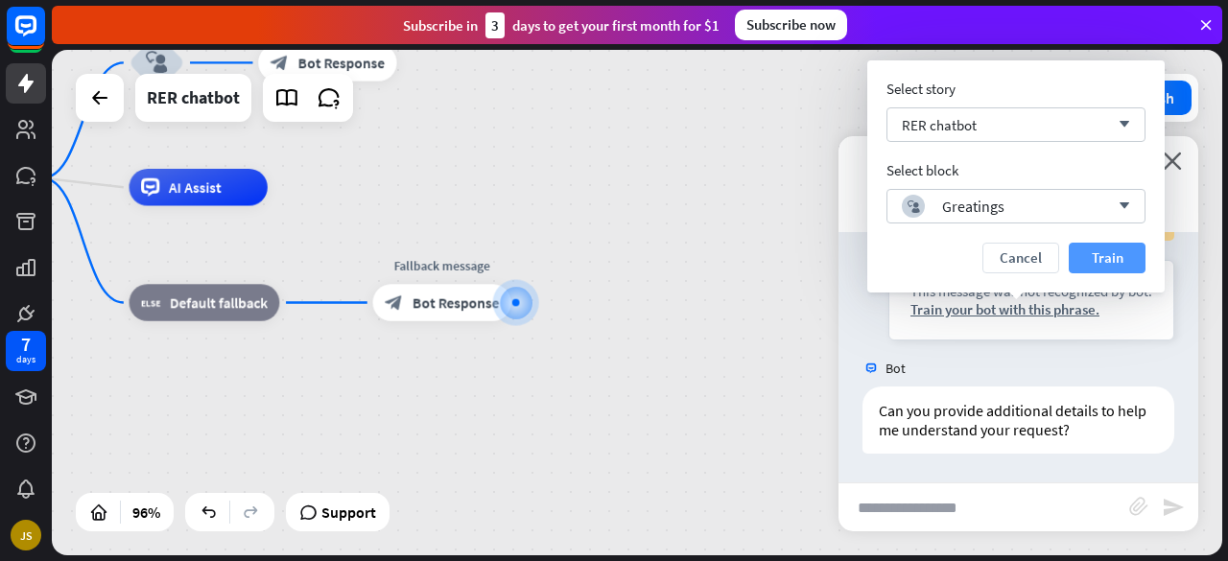
click at [1115, 254] on button "Train" at bounding box center [1107, 258] width 77 height 31
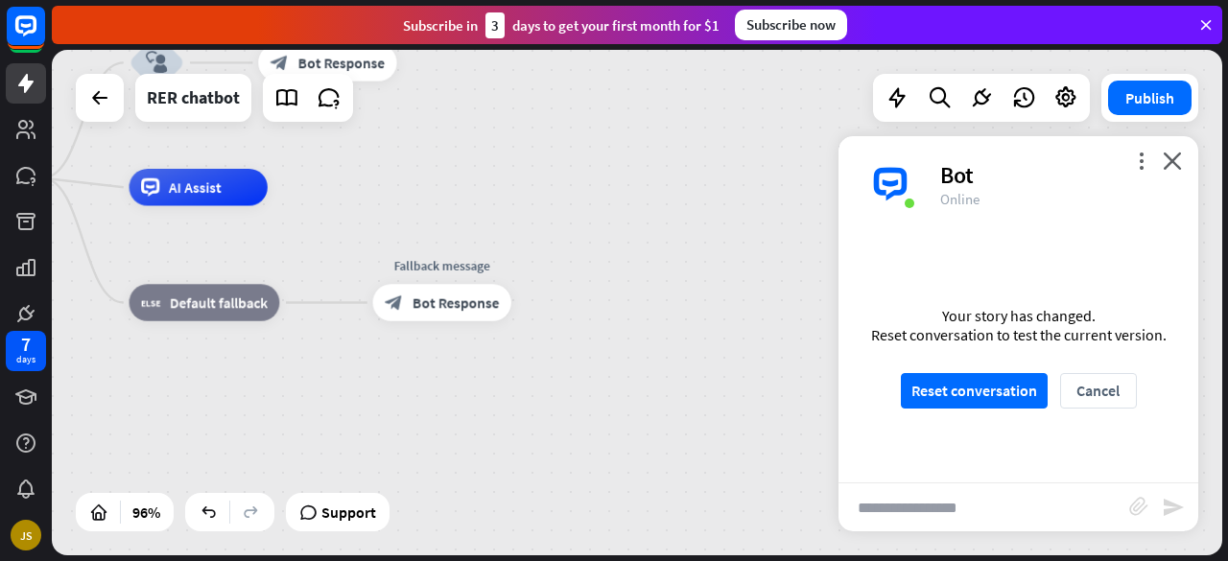
scroll to position [1329, 0]
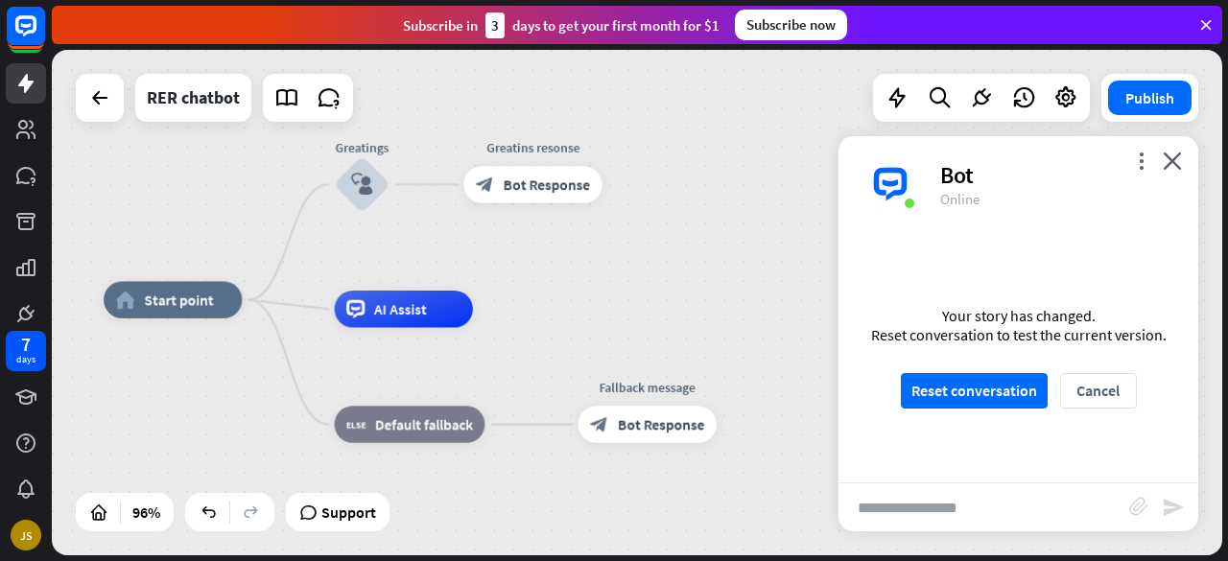
drag, startPoint x: 485, startPoint y: 180, endPoint x: 697, endPoint y: 311, distance: 248.1
click at [697, 311] on div "home_2 Start point Greatings block_user_input Greatins resonse block_bot_respon…" at bounding box center [667, 543] width 1126 height 486
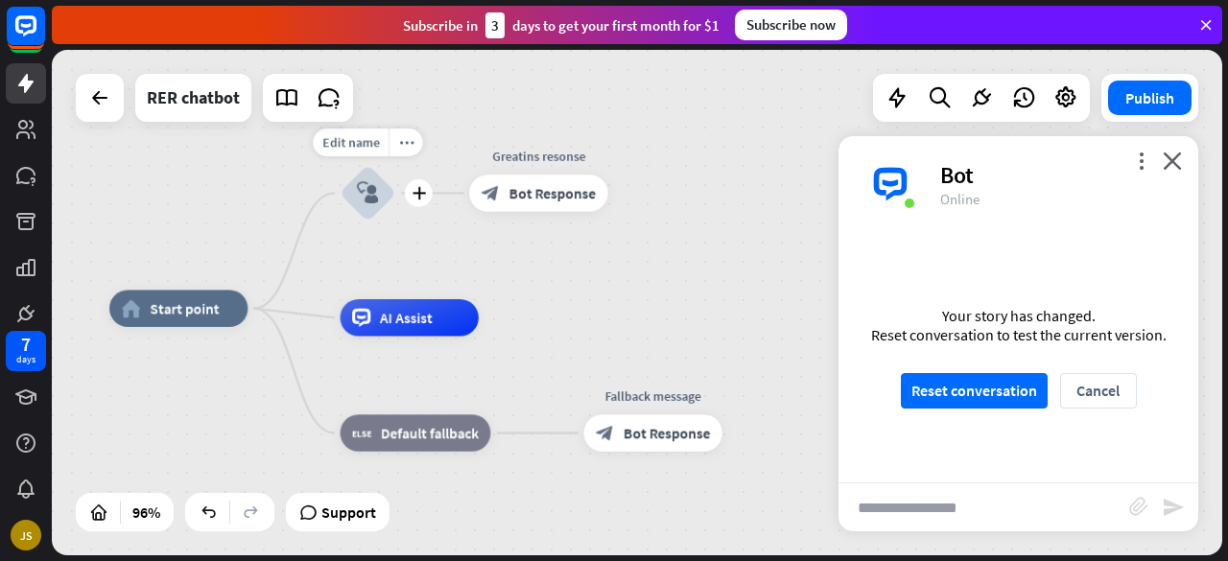
click at [386, 202] on div "block_user_input" at bounding box center [369, 194] width 56 height 56
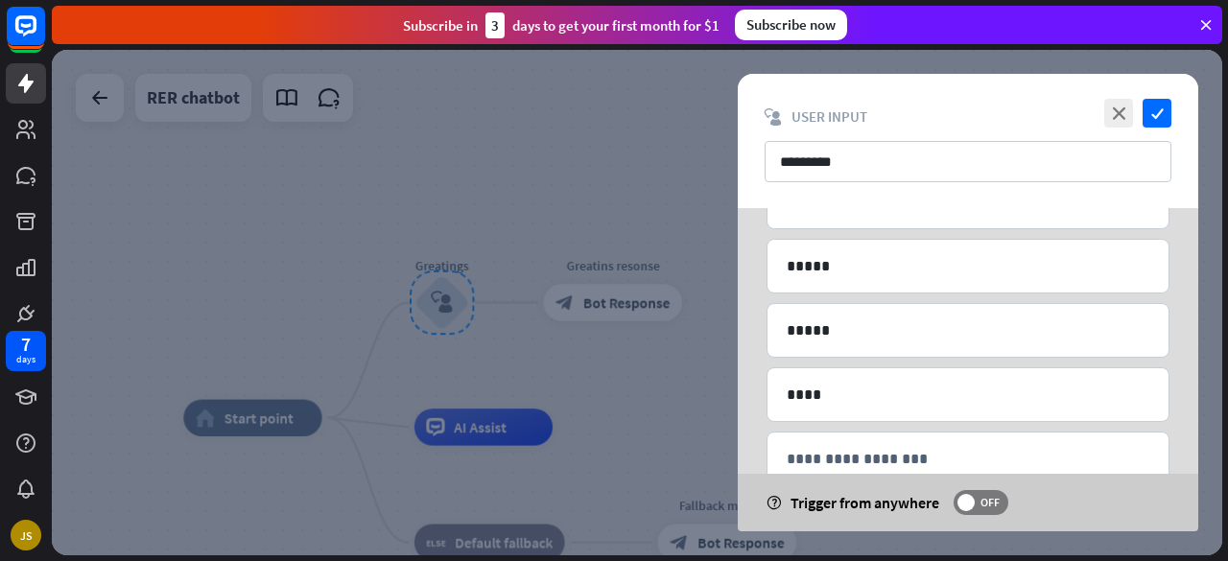
scroll to position [230, 0]
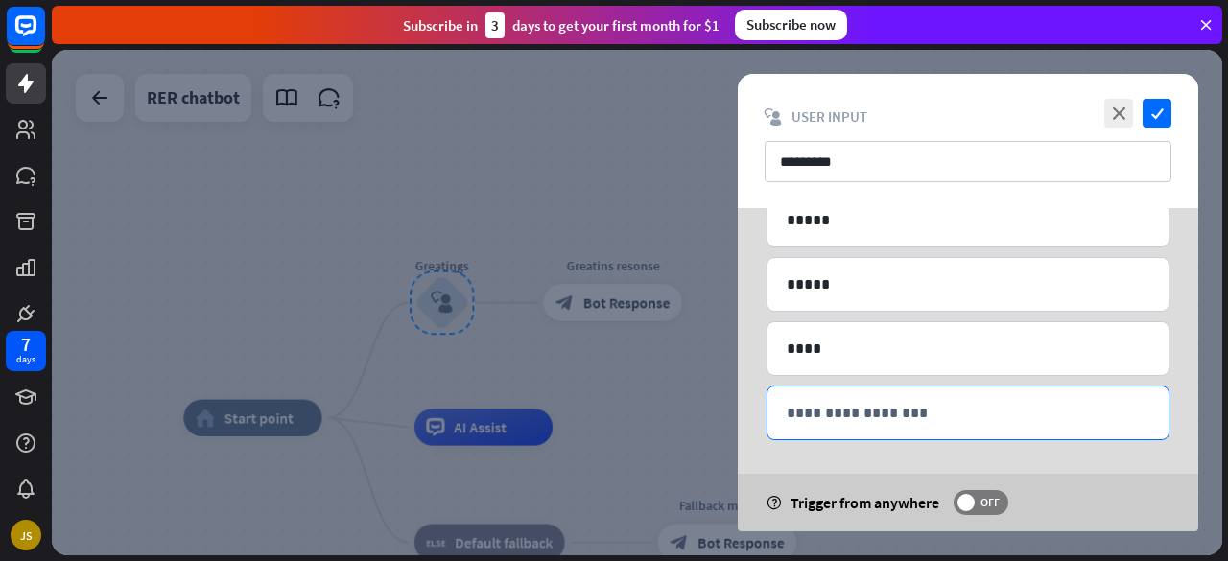
click at [826, 402] on p "**********" at bounding box center [968, 413] width 363 height 24
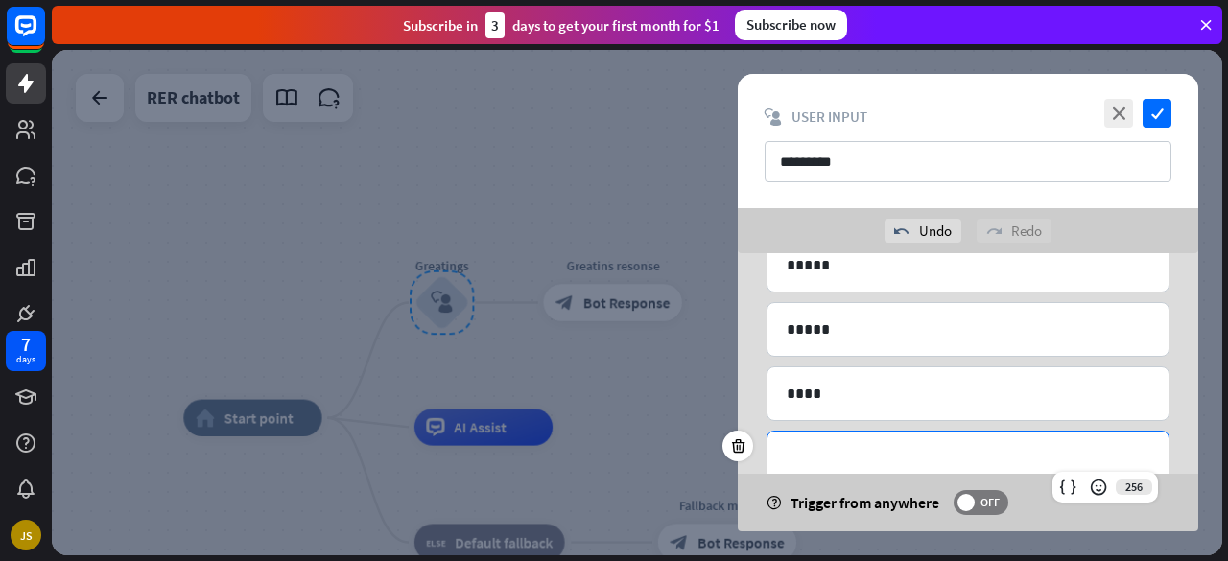
scroll to position [165, 0]
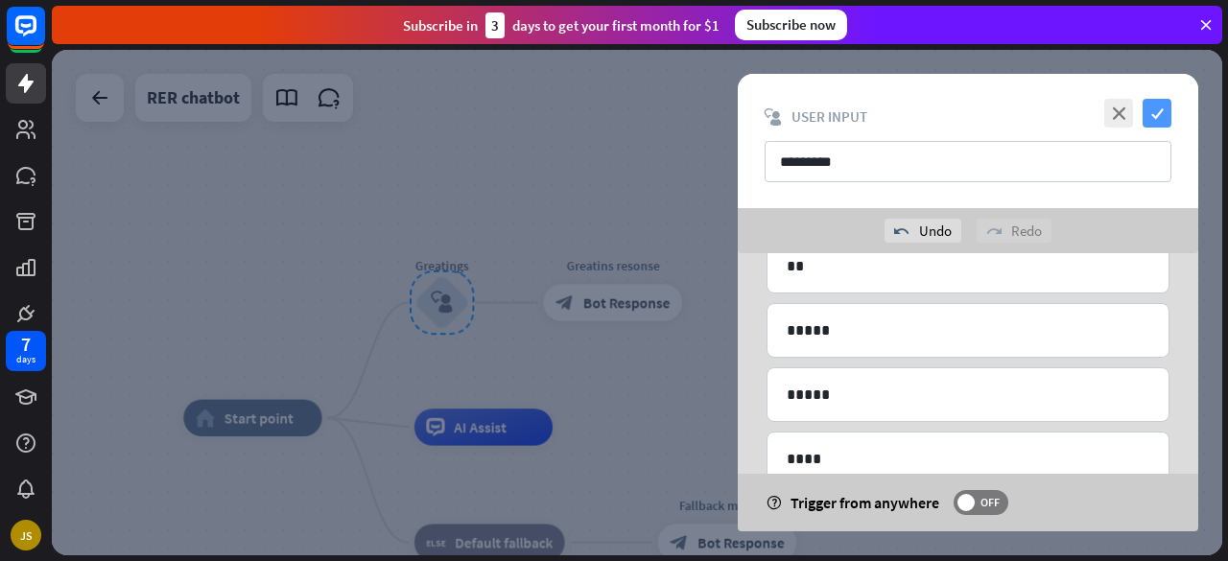
click at [1149, 114] on icon "check" at bounding box center [1157, 113] width 29 height 29
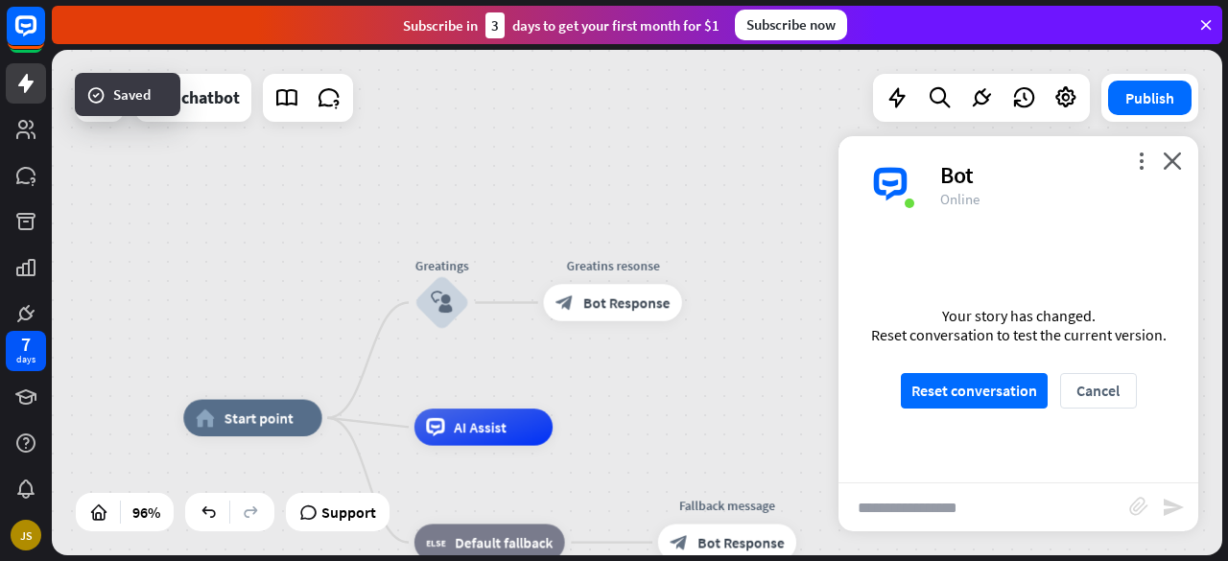
click at [801, 356] on div "home_2 Start point Greatings block_user_input Greatins resonse block_bot_respon…" at bounding box center [637, 303] width 1170 height 506
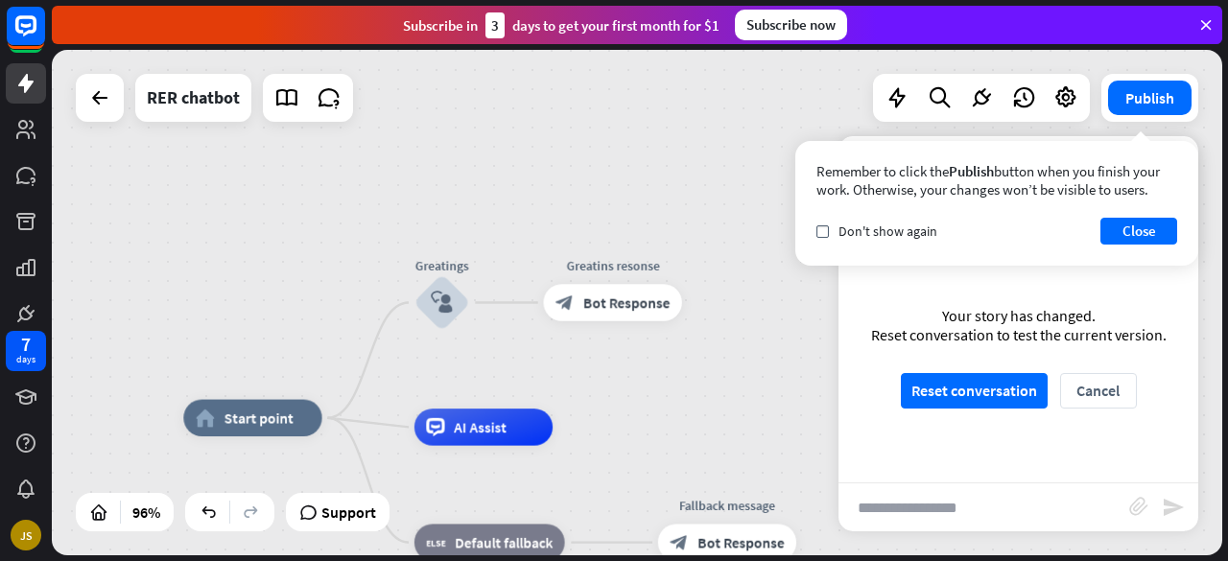
click at [958, 447] on div "Your story has changed. Reset conversation to test the current version. Reset c…" at bounding box center [1019, 357] width 360 height 250
click at [1142, 241] on button "Close" at bounding box center [1138, 231] width 77 height 27
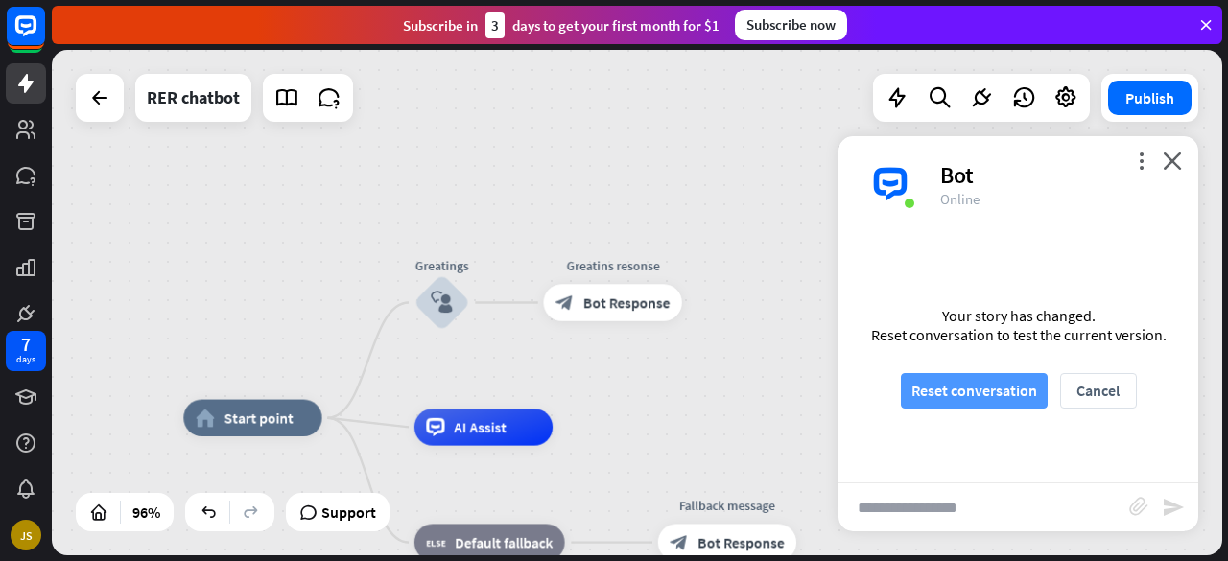
click at [961, 390] on button "Reset conversation" at bounding box center [974, 390] width 147 height 35
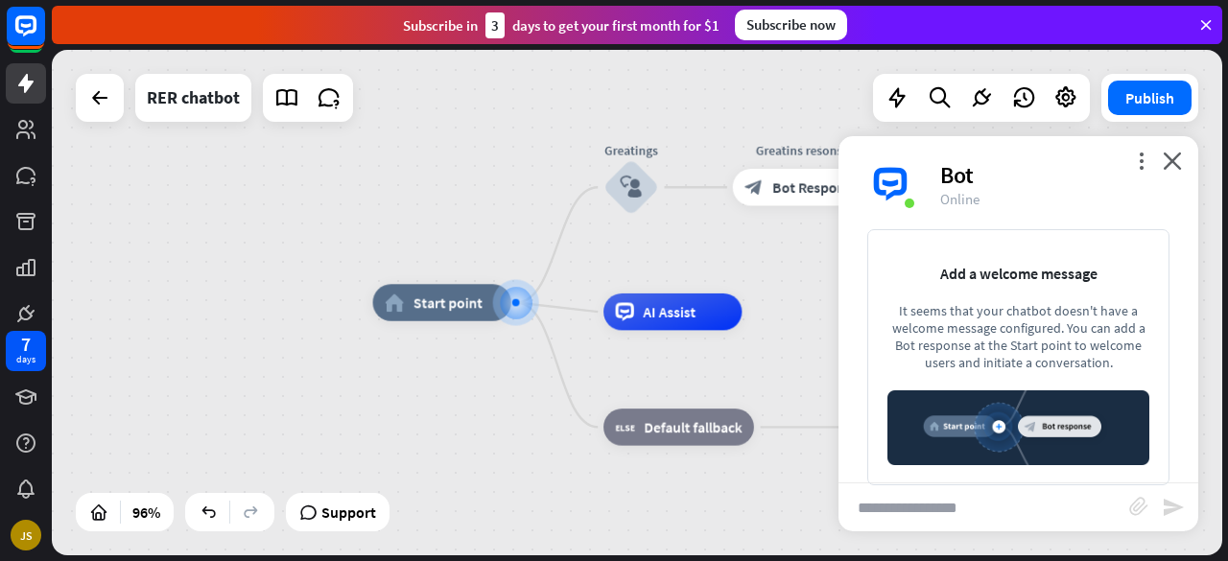
click at [910, 505] on input "text" at bounding box center [984, 508] width 291 height 48
type input "***"
click at [1167, 502] on icon "send" at bounding box center [1173, 507] width 23 height 23
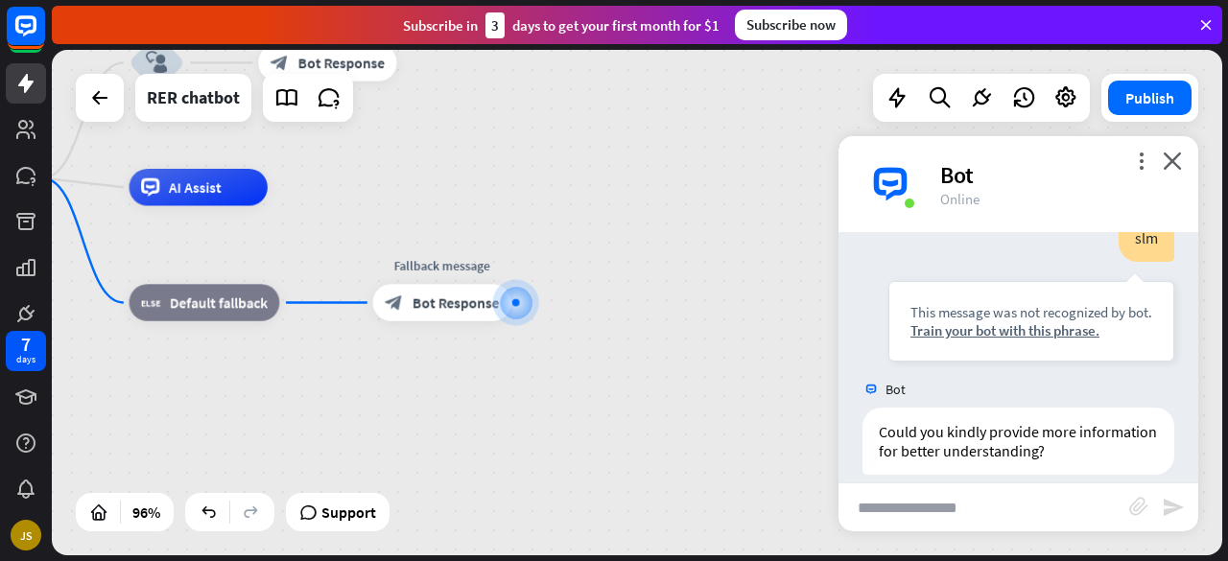
scroll to position [93, 0]
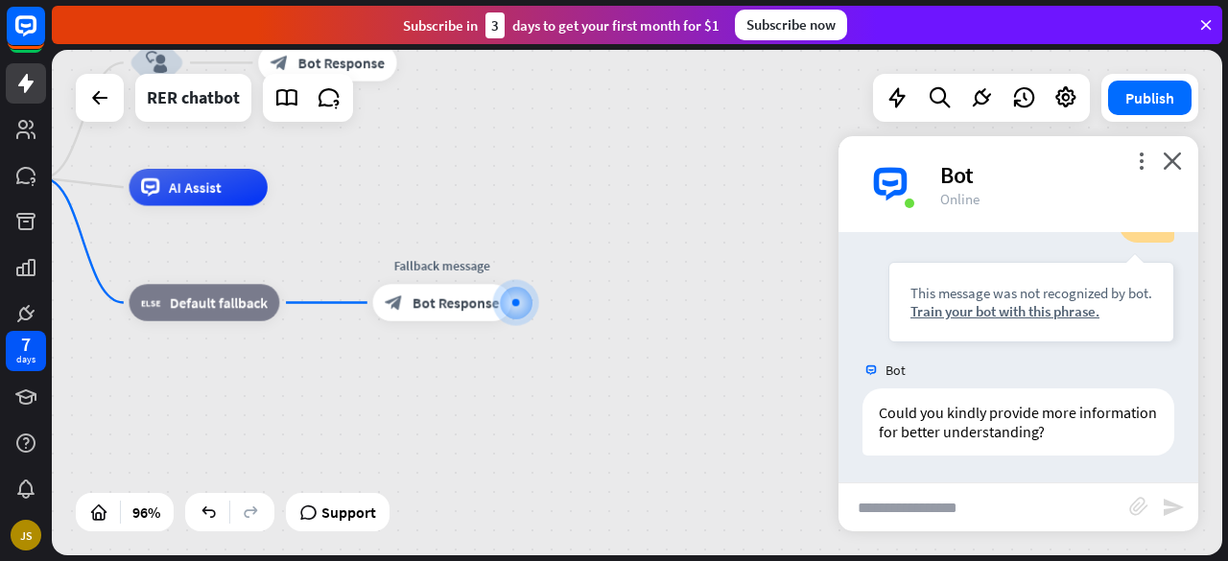
click at [972, 515] on input "text" at bounding box center [984, 508] width 291 height 48
click at [863, 506] on input "******" at bounding box center [984, 508] width 291 height 48
type input "*******"
click at [1163, 511] on icon "send" at bounding box center [1173, 507] width 23 height 23
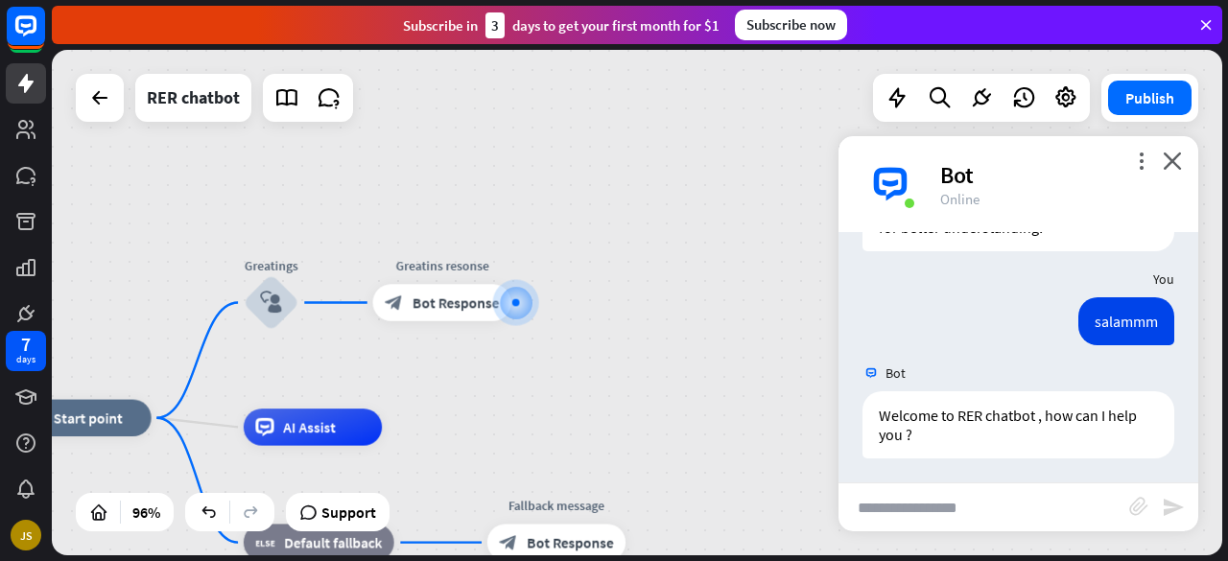
scroll to position [300, 0]
click at [1017, 508] on input "text" at bounding box center [984, 508] width 291 height 48
type input "*********"
click at [1180, 509] on icon "send" at bounding box center [1173, 507] width 23 height 23
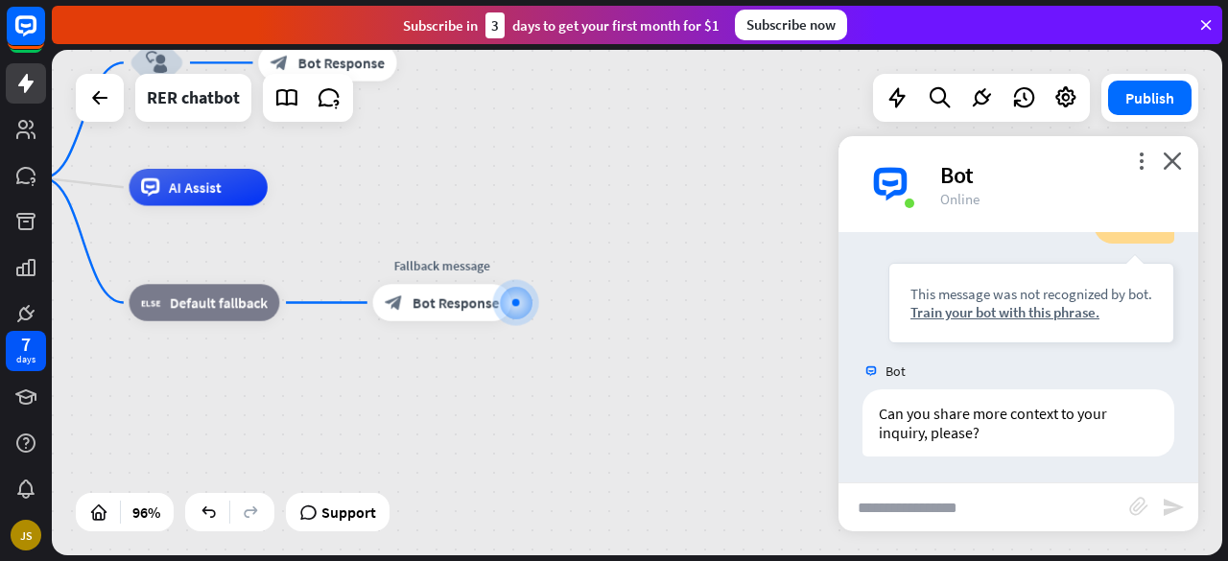
scroll to position [606, 0]
click at [973, 312] on div "Train your bot with this phrase." at bounding box center [1031, 312] width 242 height 18
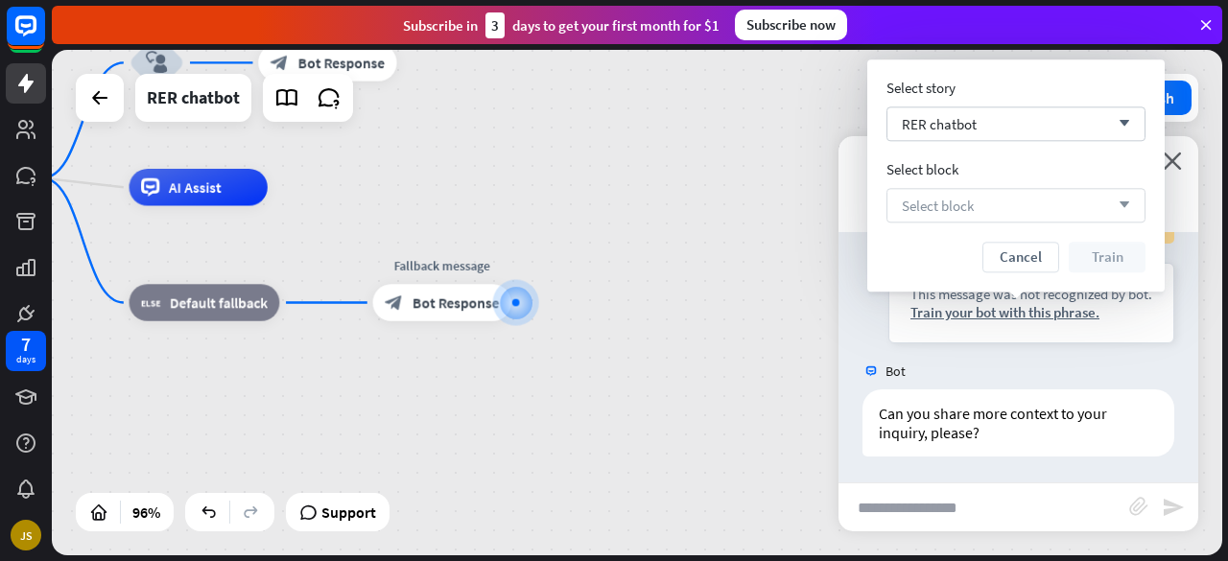
click at [1078, 197] on div "Select block arrow_down" at bounding box center [1015, 205] width 259 height 35
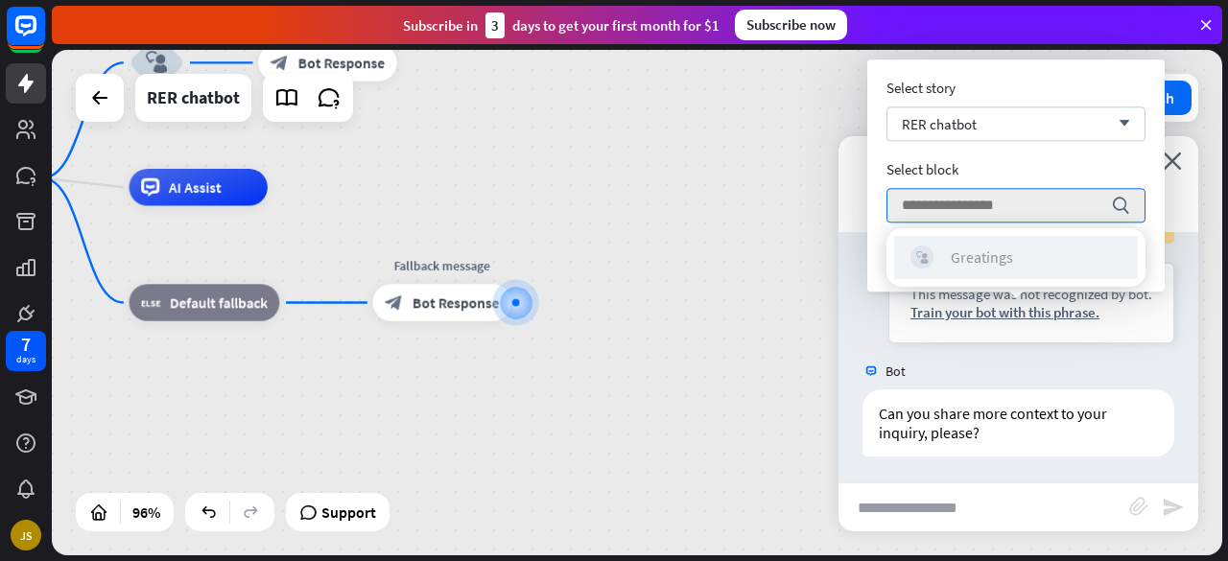
click at [1018, 250] on div "block_user_input Greatings" at bounding box center [1015, 257] width 211 height 23
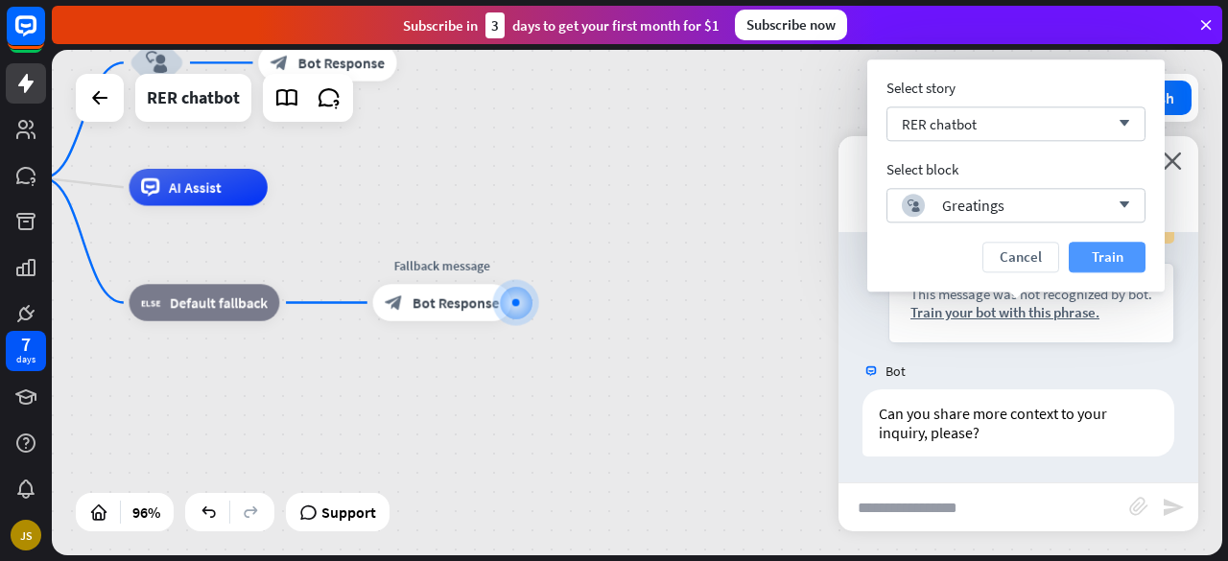
click at [1123, 263] on button "Train" at bounding box center [1107, 257] width 77 height 31
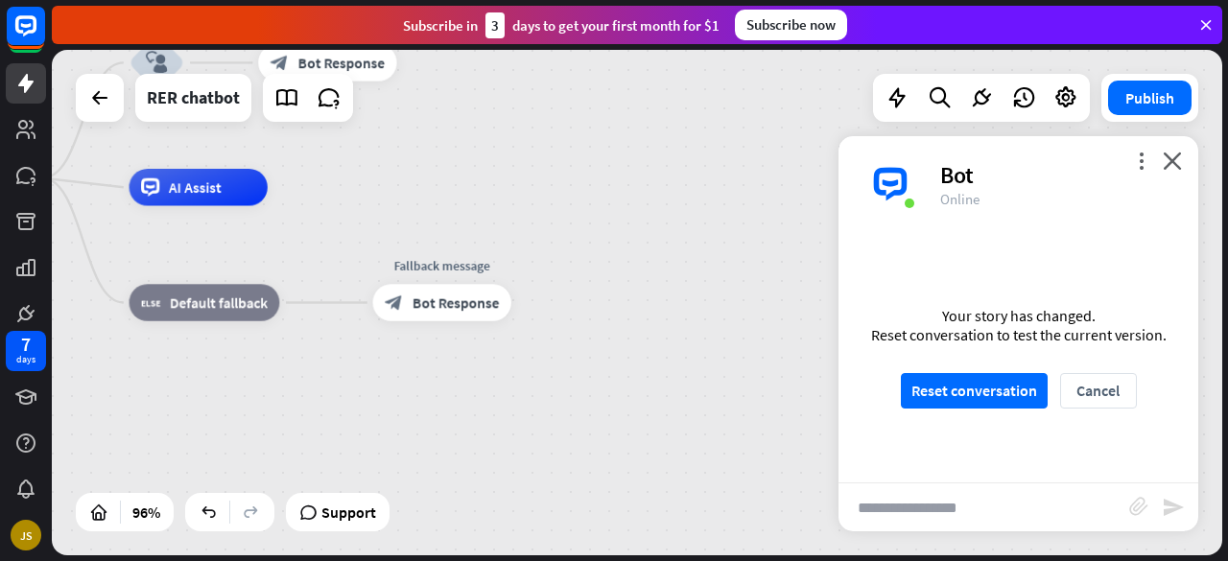
scroll to position [589, 0]
click at [987, 386] on button "Reset conversation" at bounding box center [974, 390] width 147 height 35
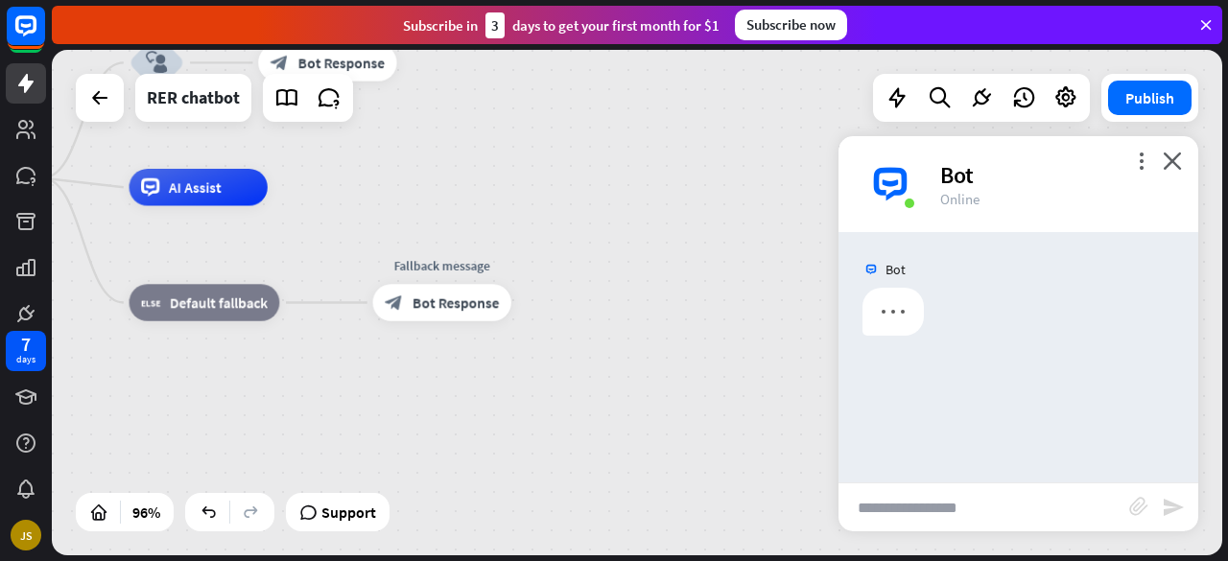
scroll to position [0, 0]
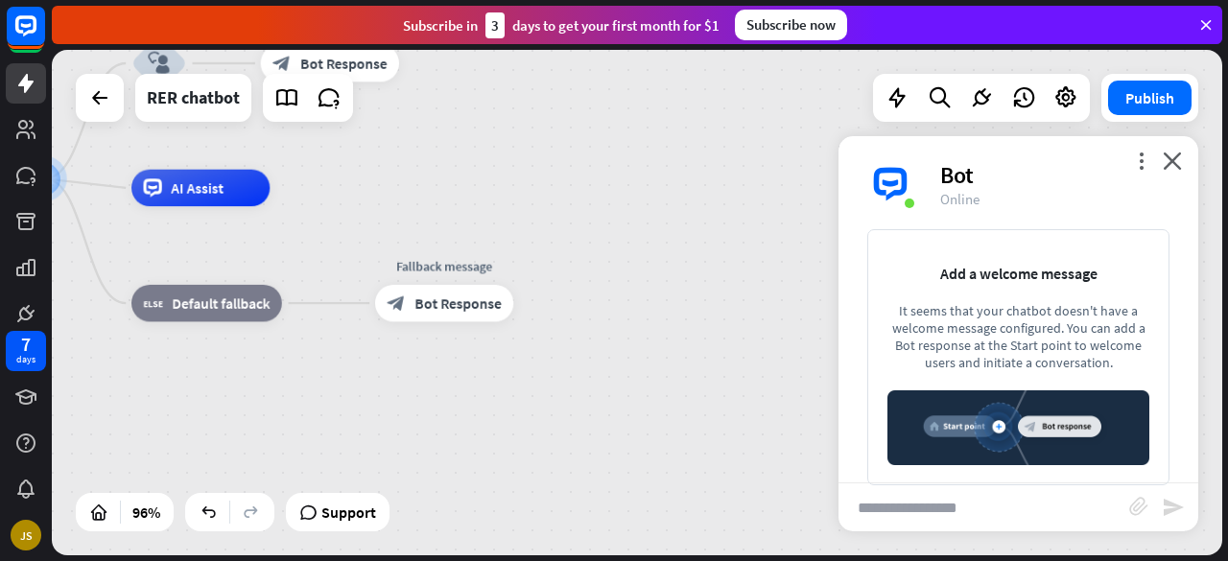
click at [924, 498] on input "text" at bounding box center [984, 508] width 291 height 48
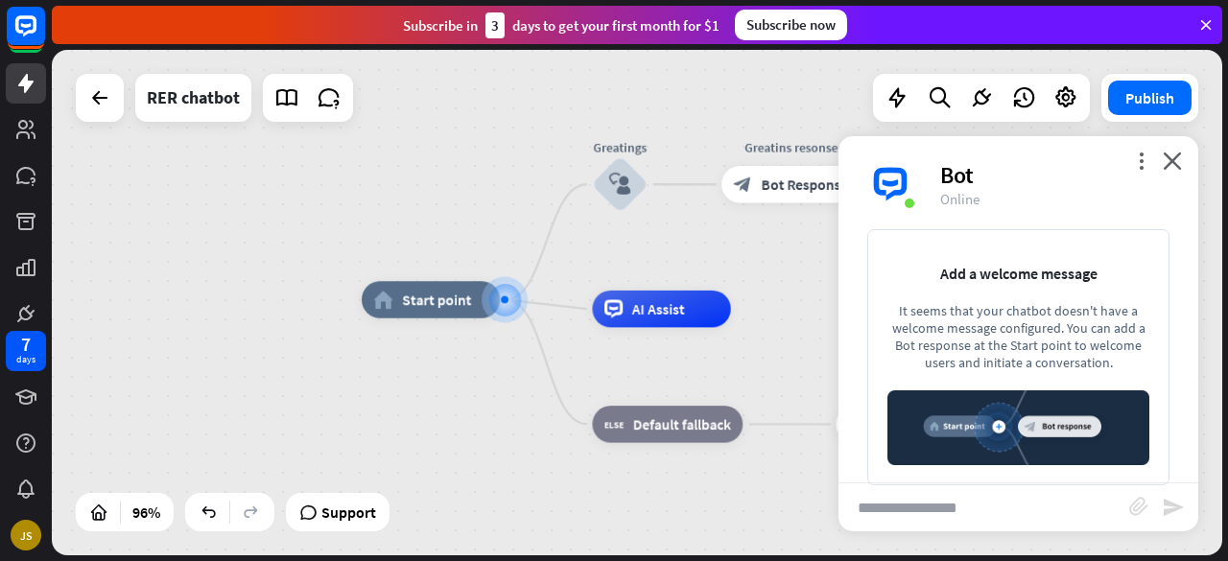
type input "*"
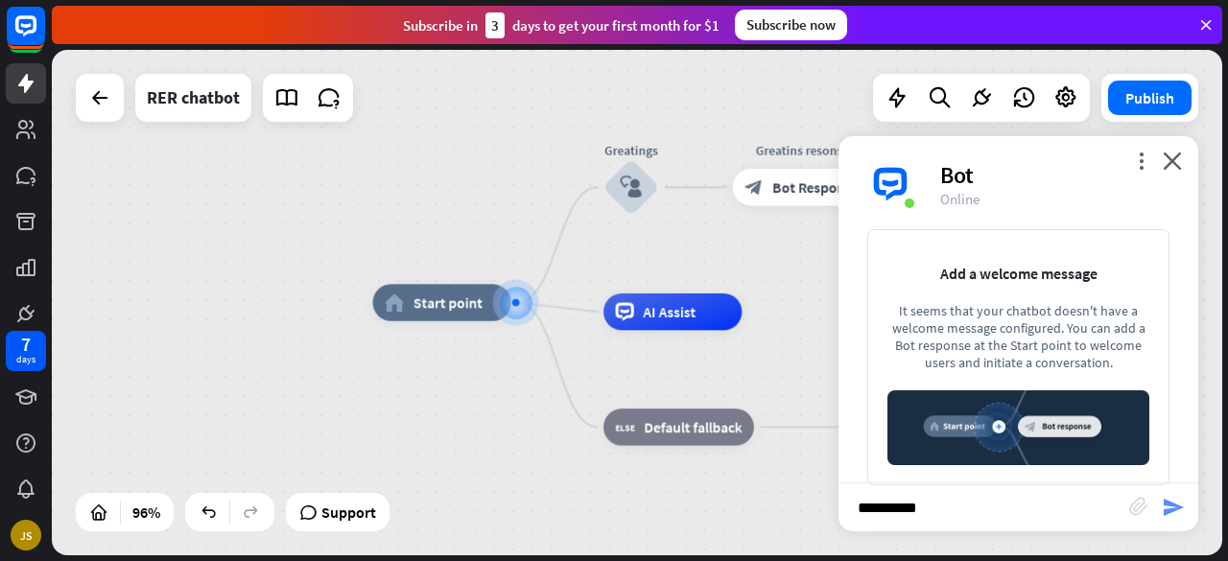
type input "**********"
click at [1163, 496] on icon "send" at bounding box center [1173, 507] width 23 height 23
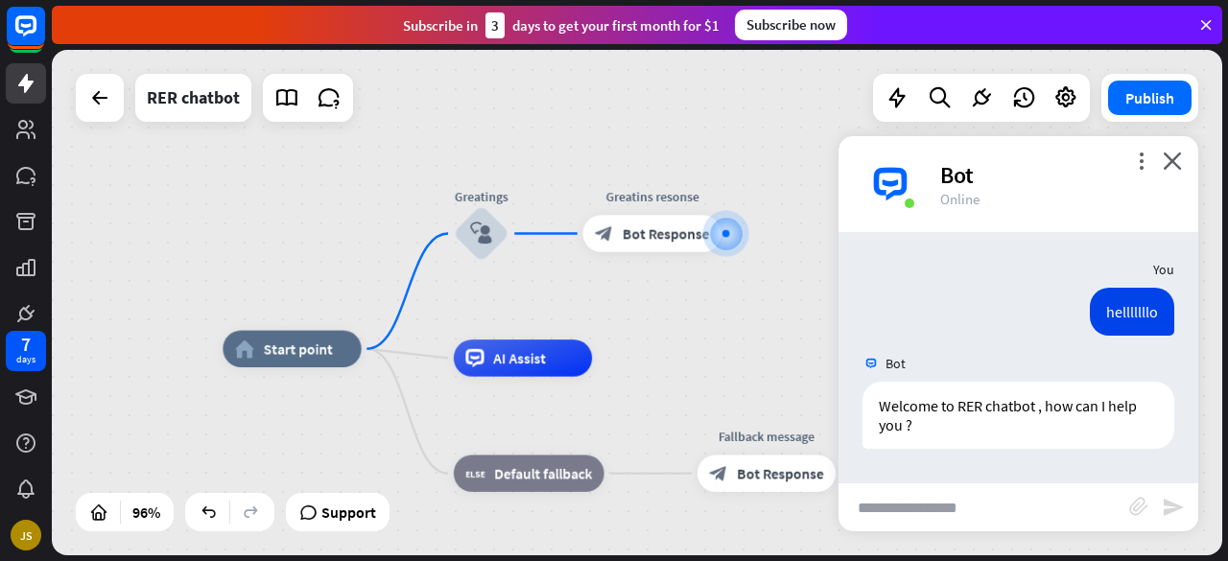
drag, startPoint x: 516, startPoint y: 407, endPoint x: 729, endPoint y: 338, distance: 223.9
click at [729, 338] on div "home_2 Start point Greatings block_user_input Greatins resonse block_bot_respon…" at bounding box center [637, 303] width 1170 height 506
click at [387, 350] on icon "plus" at bounding box center [386, 349] width 13 height 12
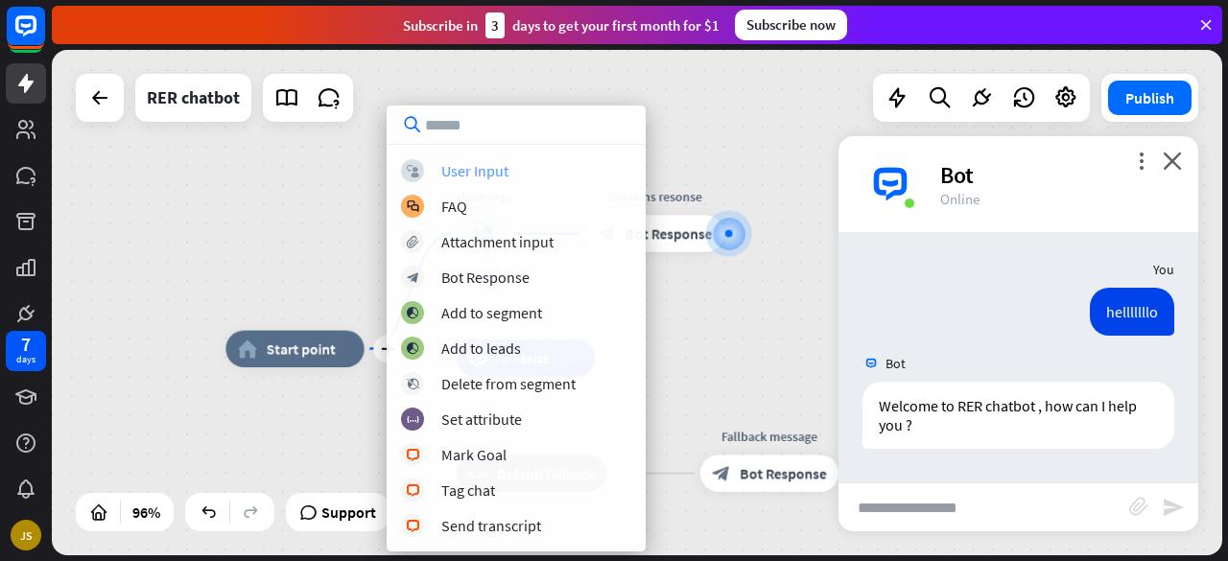
click at [545, 166] on div "block_user_input User Input" at bounding box center [516, 170] width 230 height 23
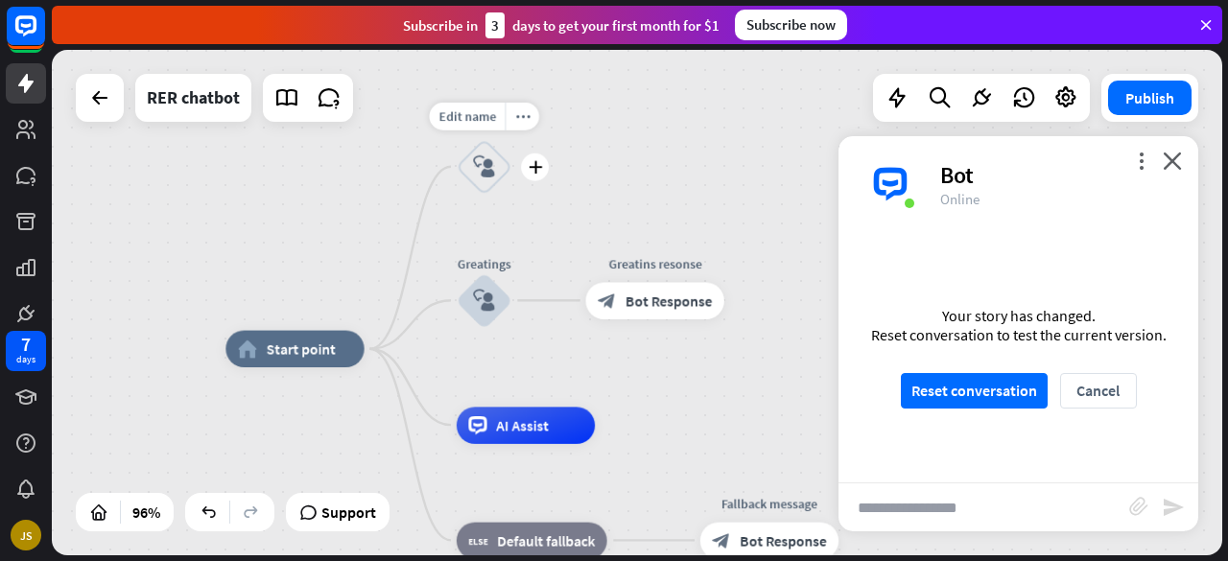
click at [499, 182] on div "block_user_input" at bounding box center [485, 167] width 56 height 56
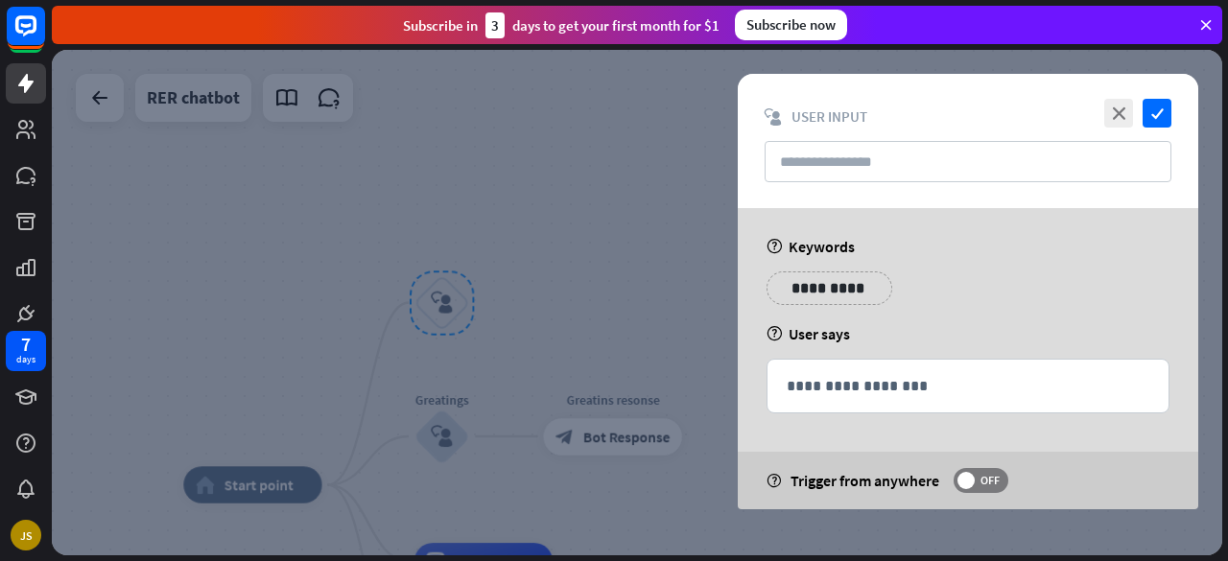
click at [643, 195] on div at bounding box center [637, 303] width 1170 height 506
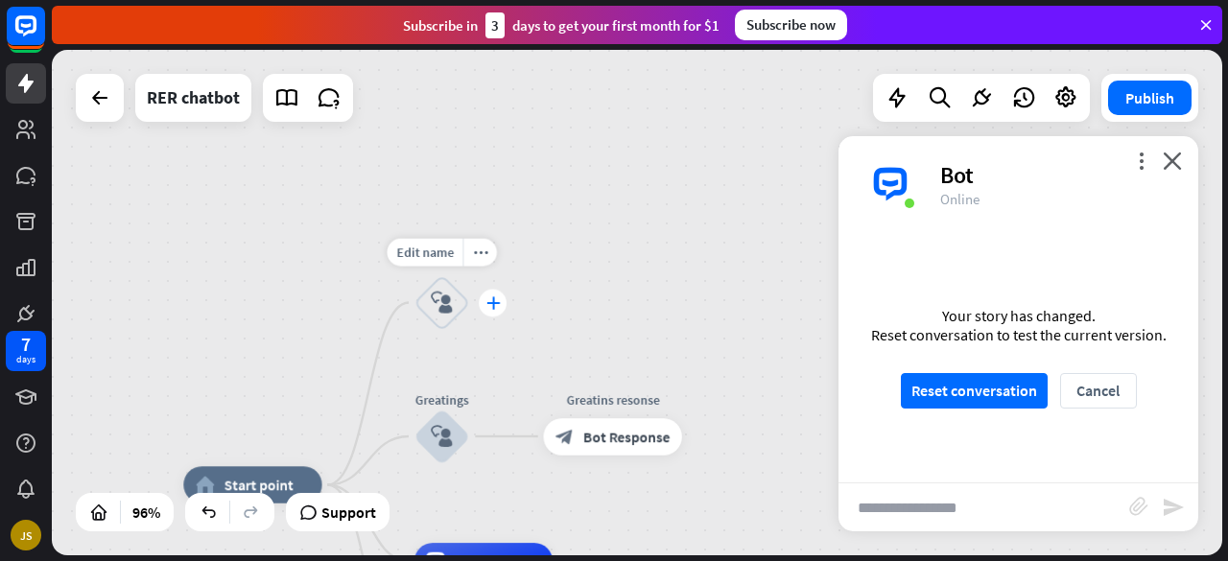
click at [485, 304] on icon "plus" at bounding box center [491, 302] width 13 height 12
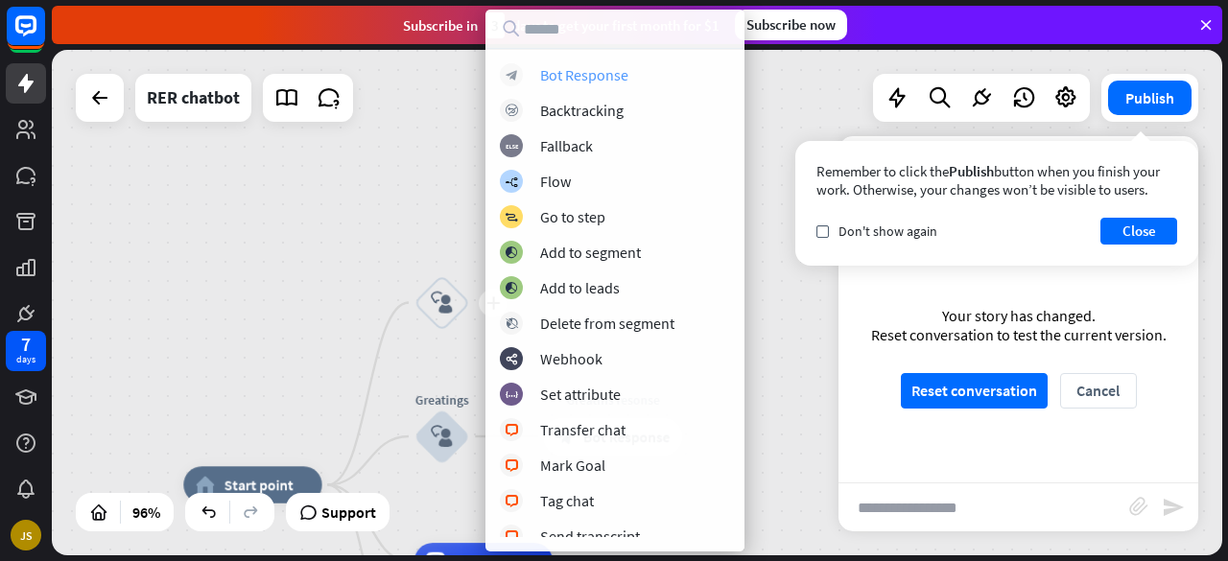
click at [636, 69] on div "block_bot_response Bot Response" at bounding box center [615, 74] width 230 height 23
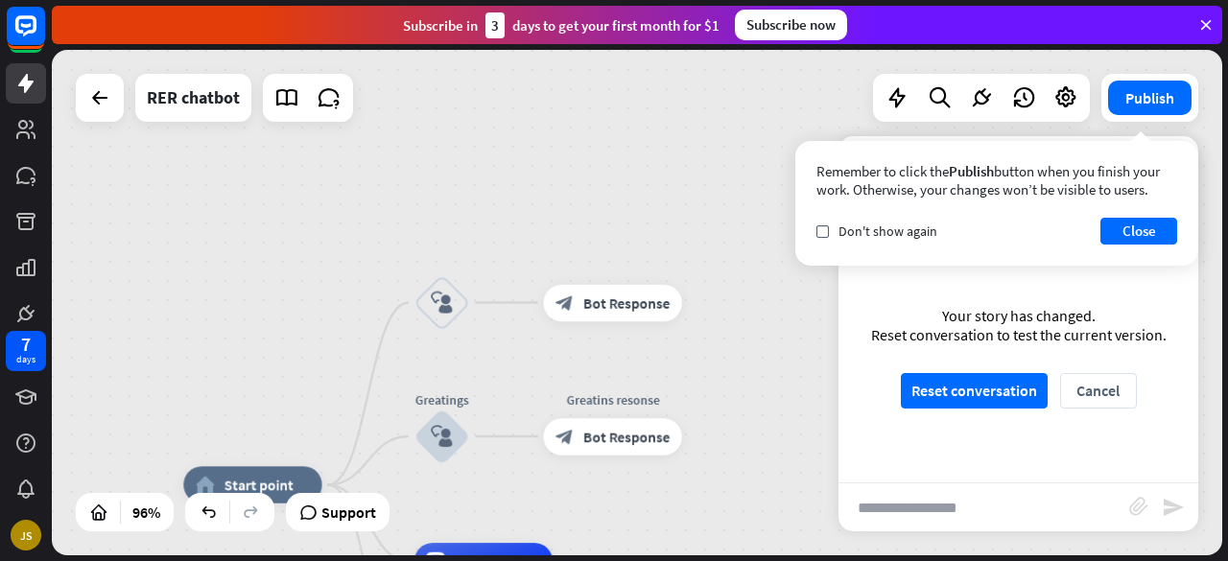
click at [810, 230] on div "Remember to click the Publish button when you finish your work. Otherwise, your…" at bounding box center [996, 203] width 403 height 125
click at [839, 230] on span "Don't show again" at bounding box center [888, 231] width 99 height 17
click at [1132, 225] on button "Close" at bounding box center [1138, 231] width 77 height 27
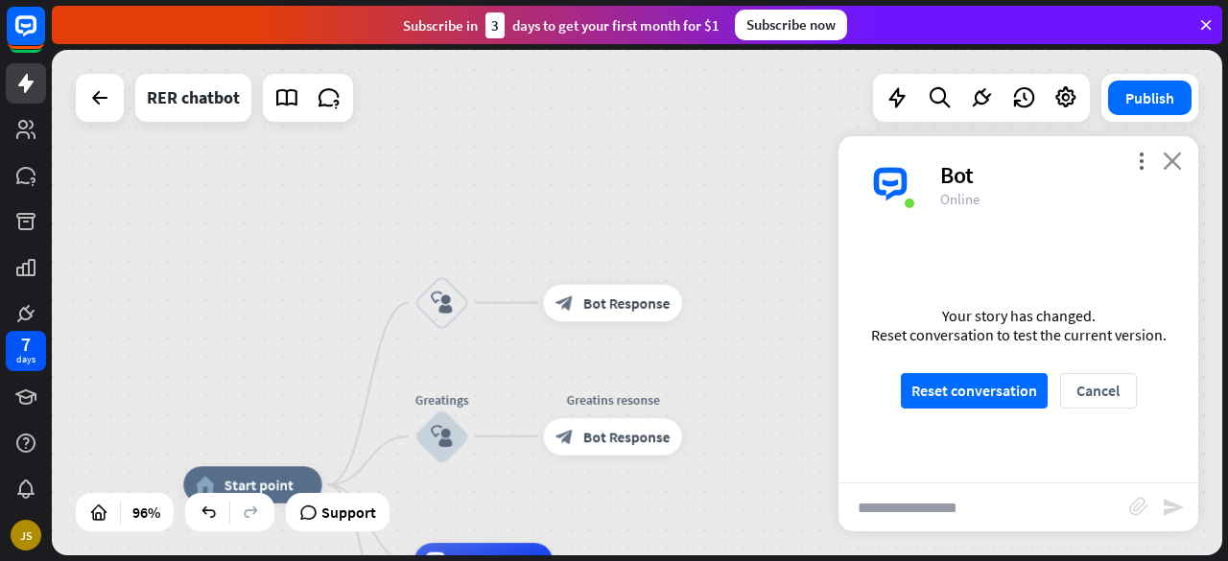
click at [1178, 166] on icon "close" at bounding box center [1172, 161] width 19 height 18
